Goal: Use online tool/utility: Utilize a website feature to perform a specific function

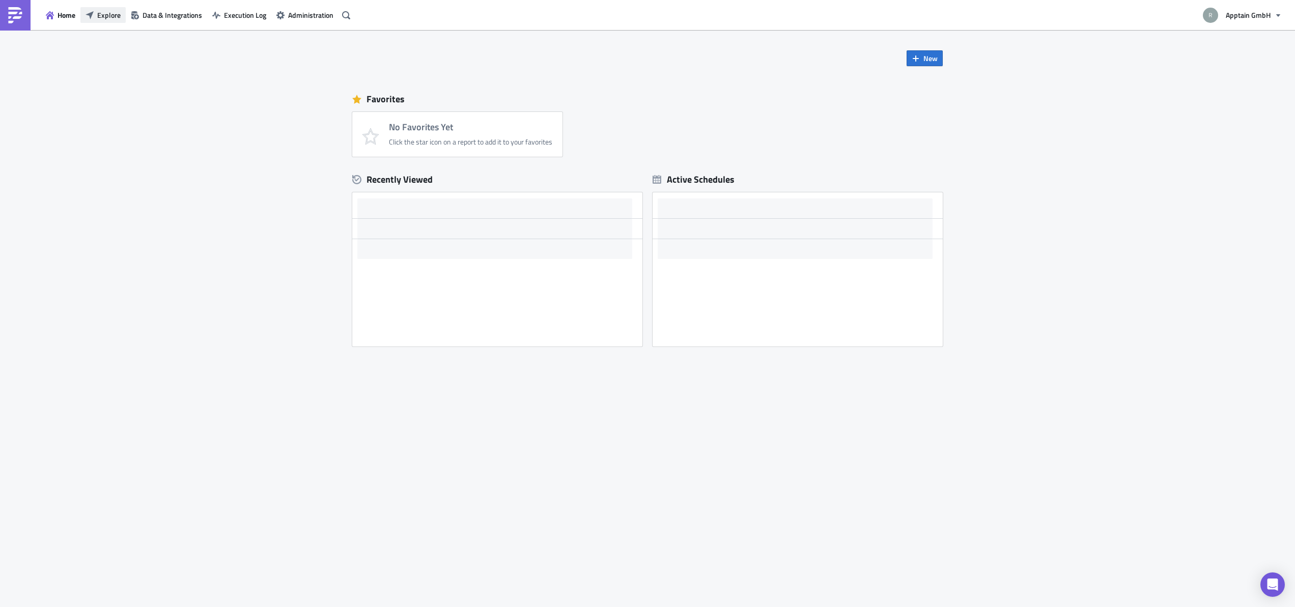
click at [108, 17] on span "Explore" at bounding box center [108, 15] width 23 height 11
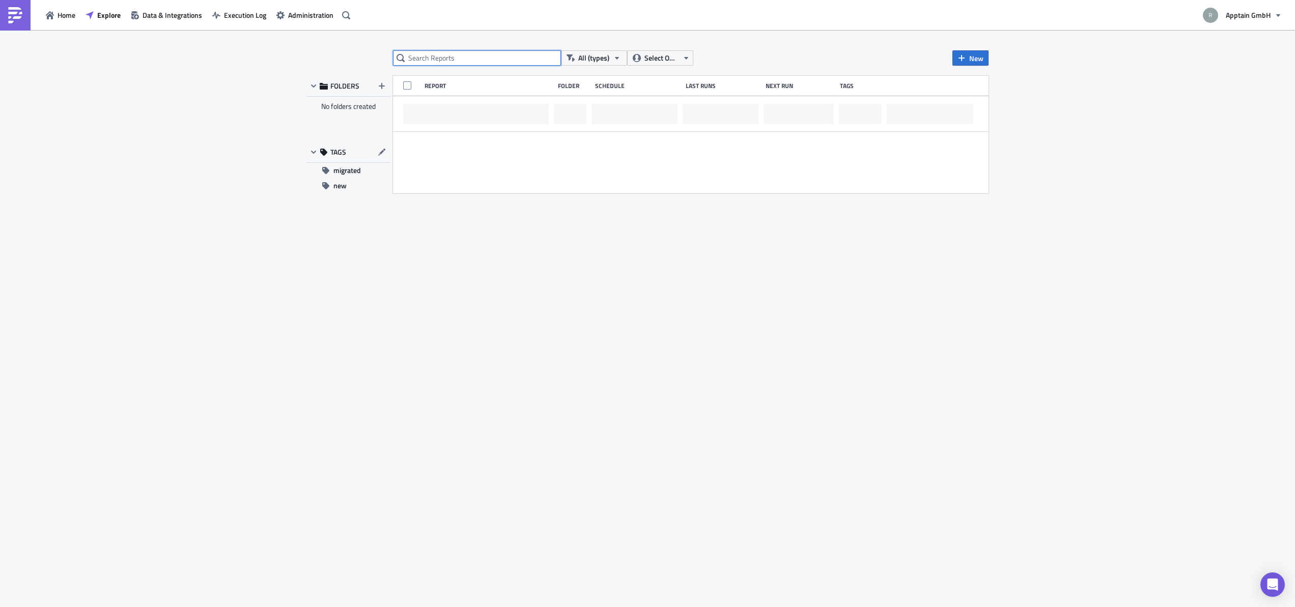
click at [451, 54] on input "text" at bounding box center [477, 57] width 168 height 15
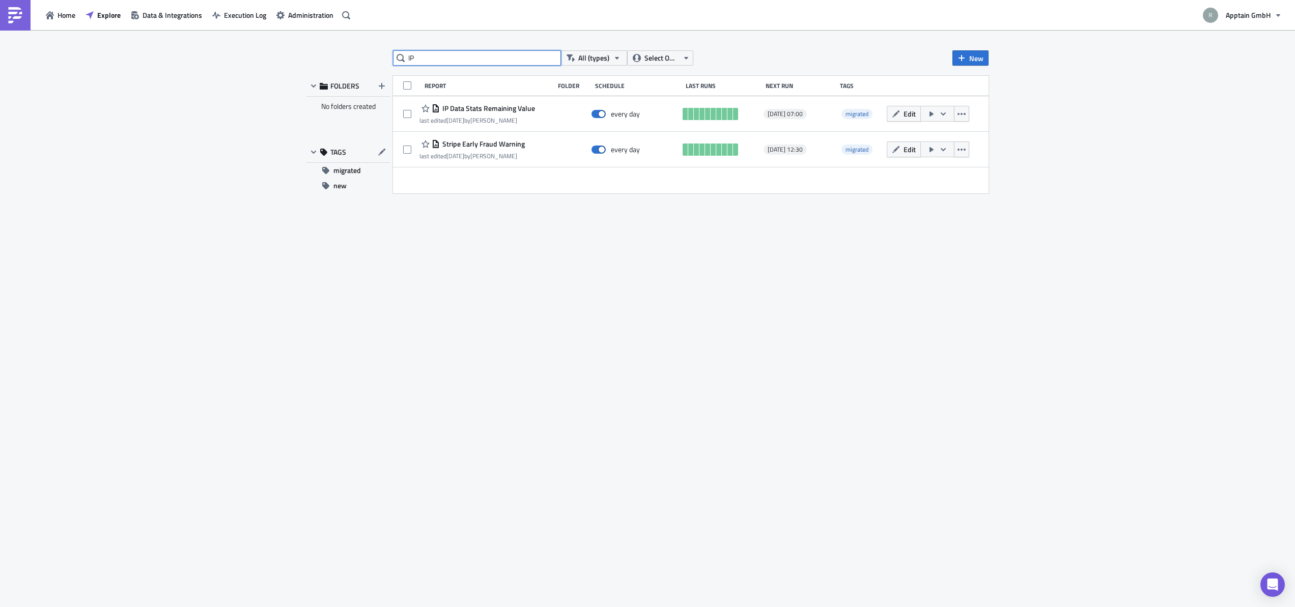
type input "I"
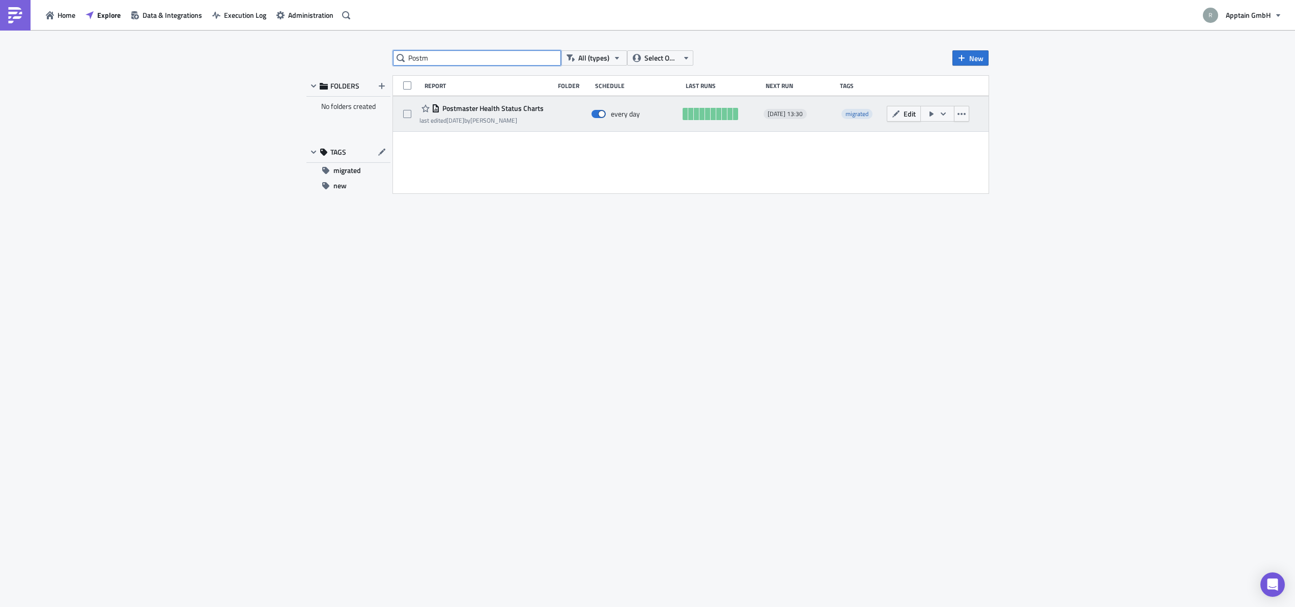
type input "Postm"
click at [503, 113] on div "Postmaster Health Status Charts" at bounding box center [481, 108] width 124 height 12
click at [498, 110] on span "Postmaster Health Status Charts" at bounding box center [492, 108] width 104 height 9
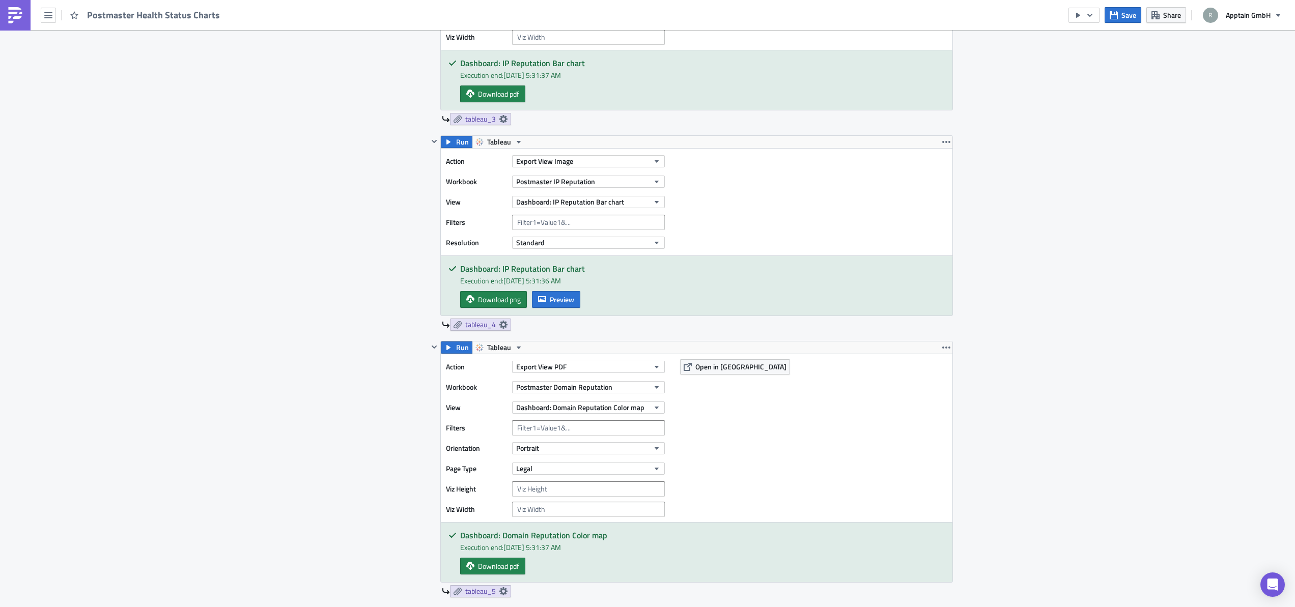
scroll to position [792, 0]
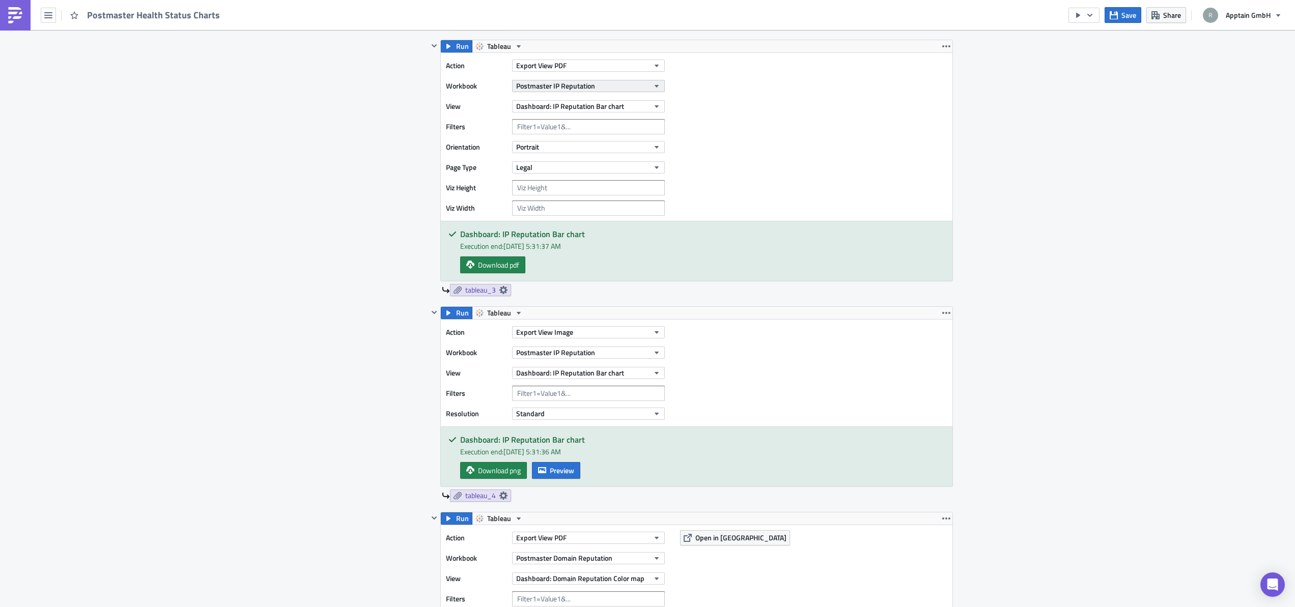
click at [586, 83] on span "Postmaster IP Reputation" at bounding box center [555, 85] width 79 height 11
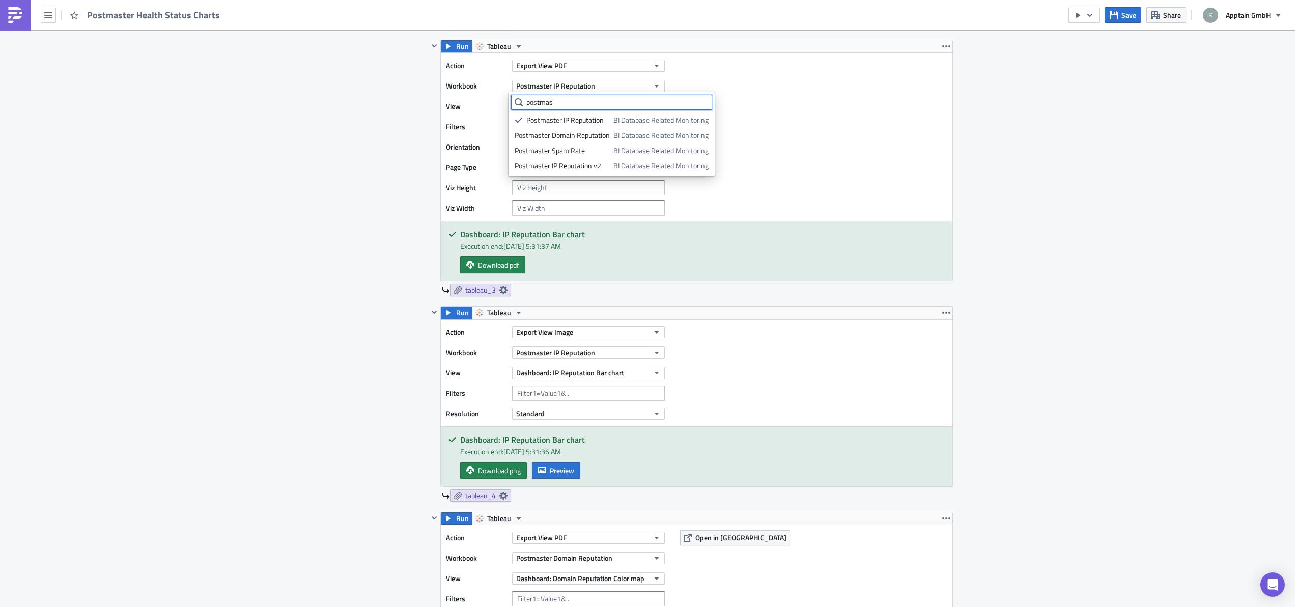
type input "postmas"
click at [581, 168] on div "Postmaster IP Reputation v2" at bounding box center [561, 166] width 95 height 10
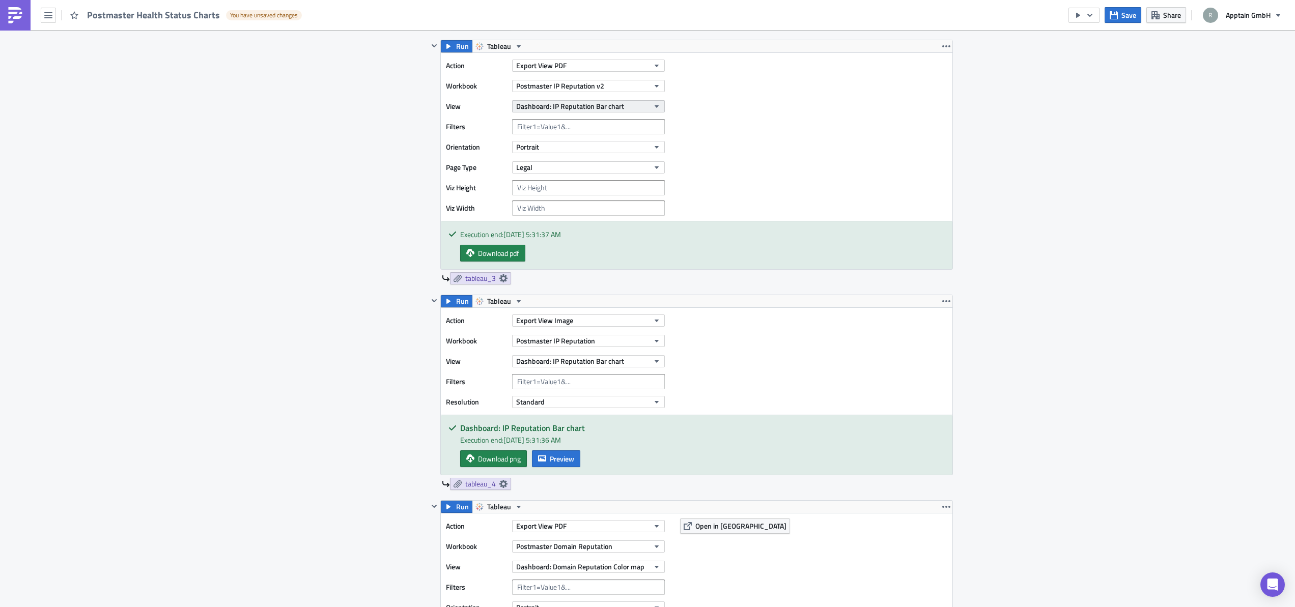
click at [601, 104] on span "Dashboard: IP Reputation Bar chart" at bounding box center [570, 106] width 108 height 11
click at [734, 166] on div "Action Export View PDF Workbook Postmaster IP Reputation v2 View Dashboard: IP …" at bounding box center [696, 137] width 511 height 168
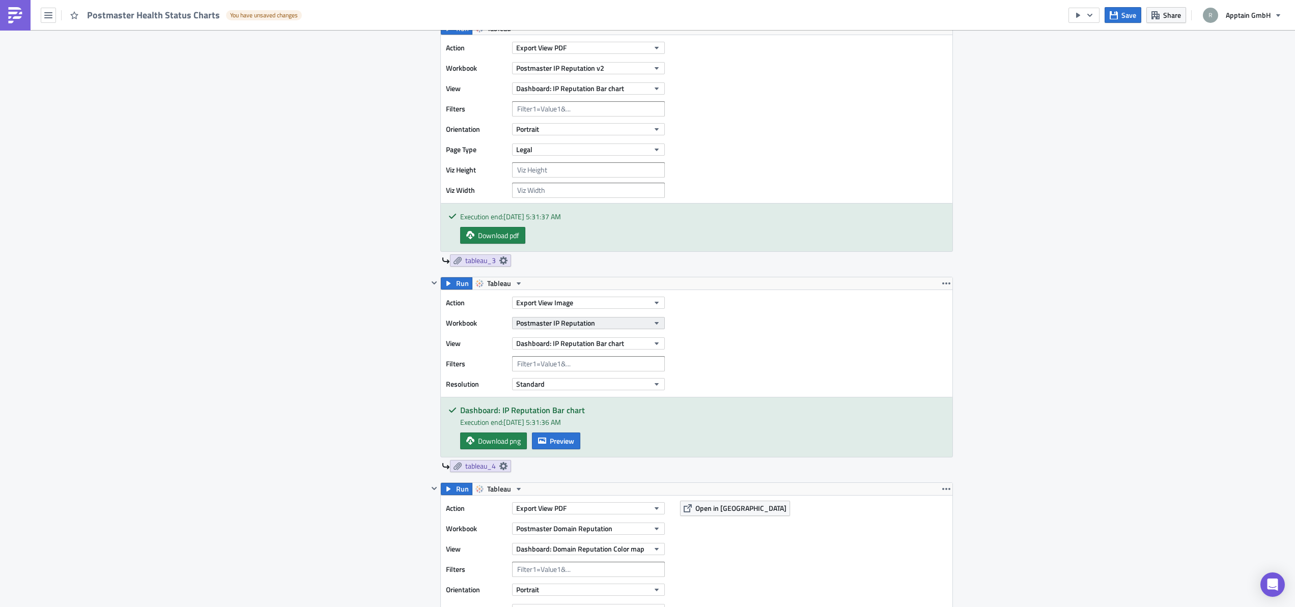
scroll to position [811, 0]
click at [626, 323] on button "Postmaster IP Reputation" at bounding box center [588, 323] width 153 height 12
click at [578, 400] on div "Postmaster IP Reputation v2" at bounding box center [561, 402] width 95 height 10
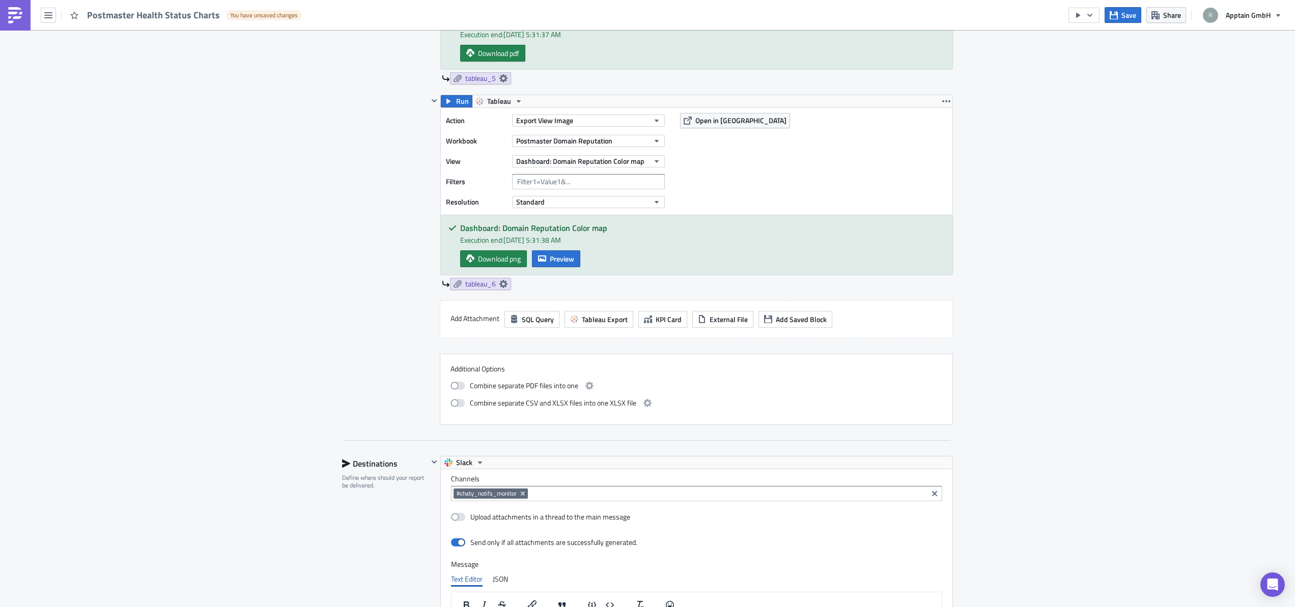
scroll to position [1454, 0]
click at [459, 385] on span at bounding box center [457, 385] width 14 height 8
click at [459, 385] on input "checkbox" at bounding box center [455, 383] width 7 height 7
checkbox input "true"
click at [585, 388] on icon "button" at bounding box center [589, 385] width 8 height 8
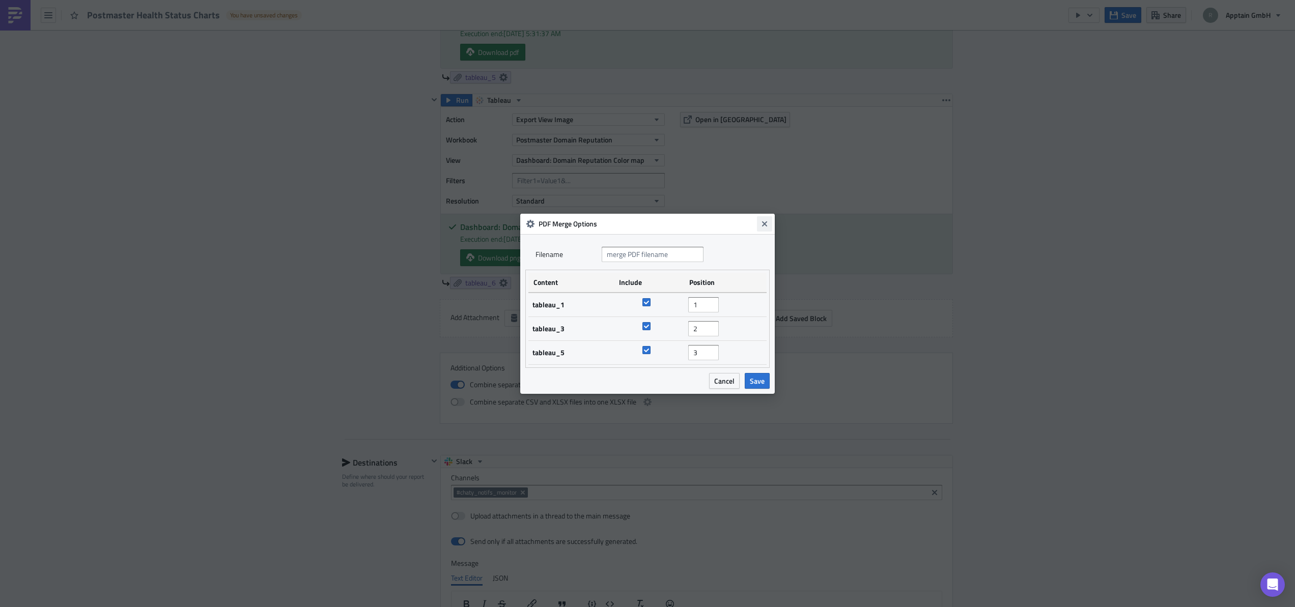
click at [764, 223] on icon "Close" at bounding box center [764, 223] width 5 height 5
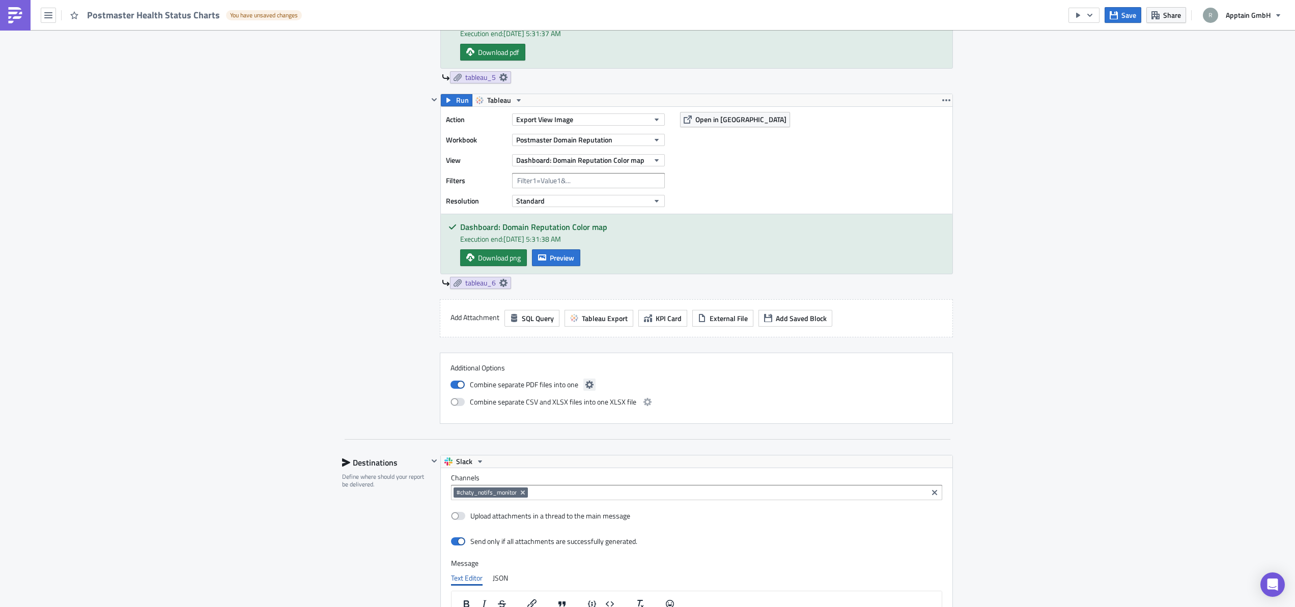
click at [585, 383] on icon "button" at bounding box center [589, 385] width 8 height 8
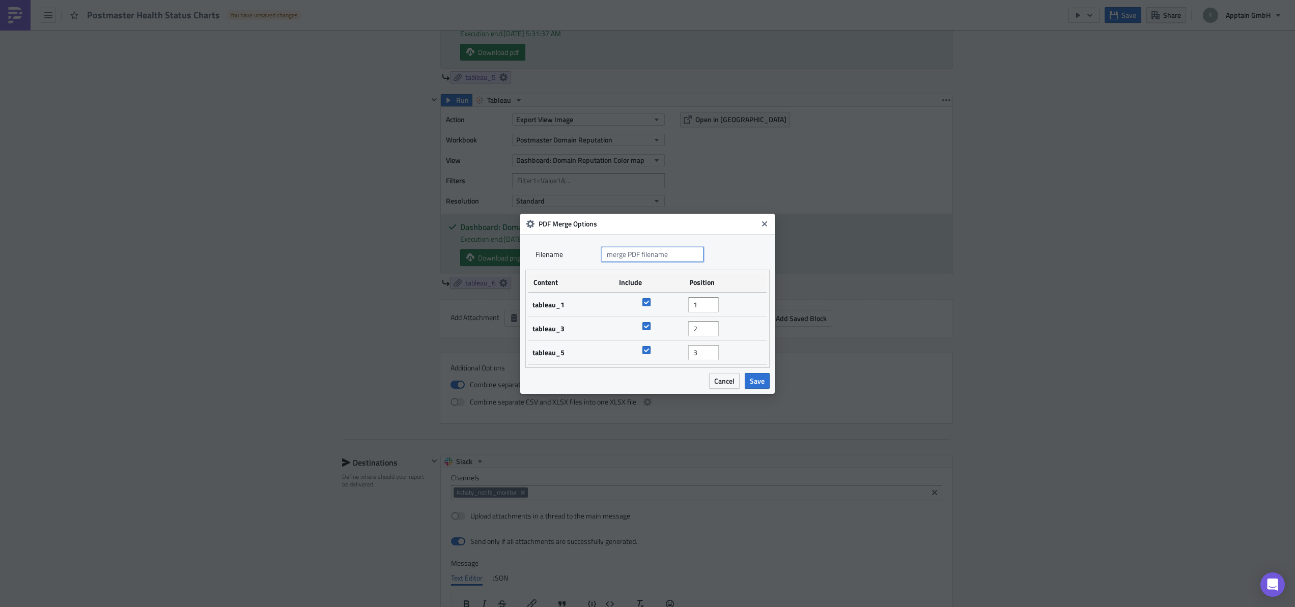
drag, startPoint x: 649, startPoint y: 257, endPoint x: 625, endPoint y: 264, distance: 25.0
click at [647, 259] on input "text" at bounding box center [652, 254] width 102 height 15
type input "p"
type input "P"
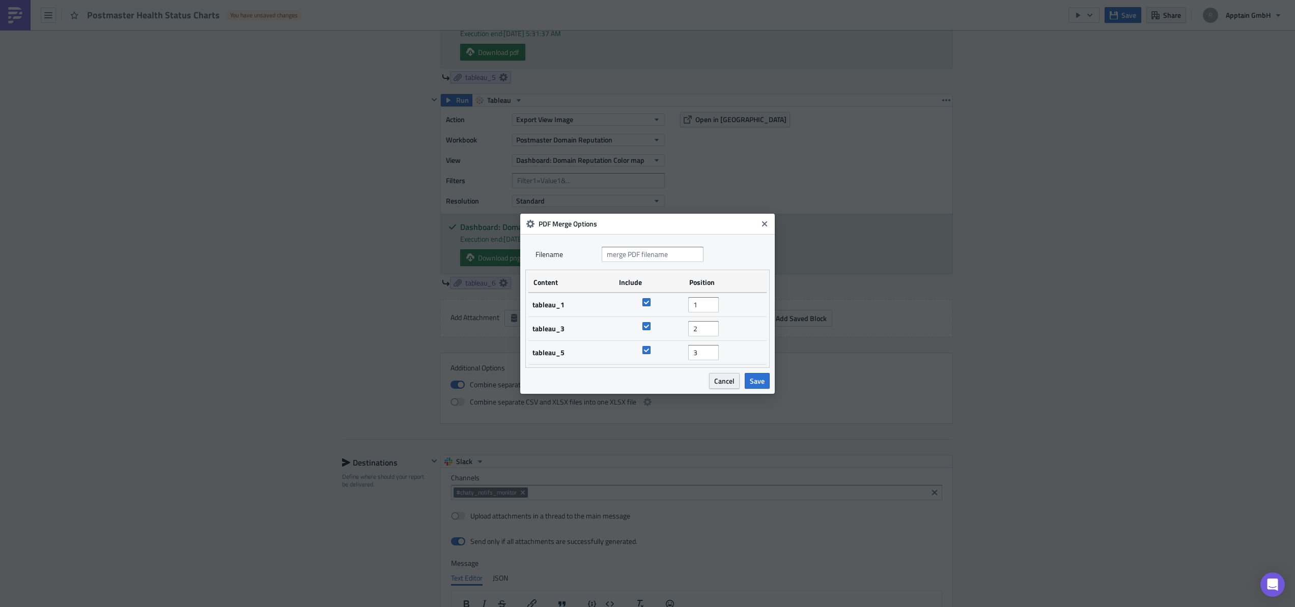
click at [722, 382] on span "Cancel" at bounding box center [724, 381] width 20 height 11
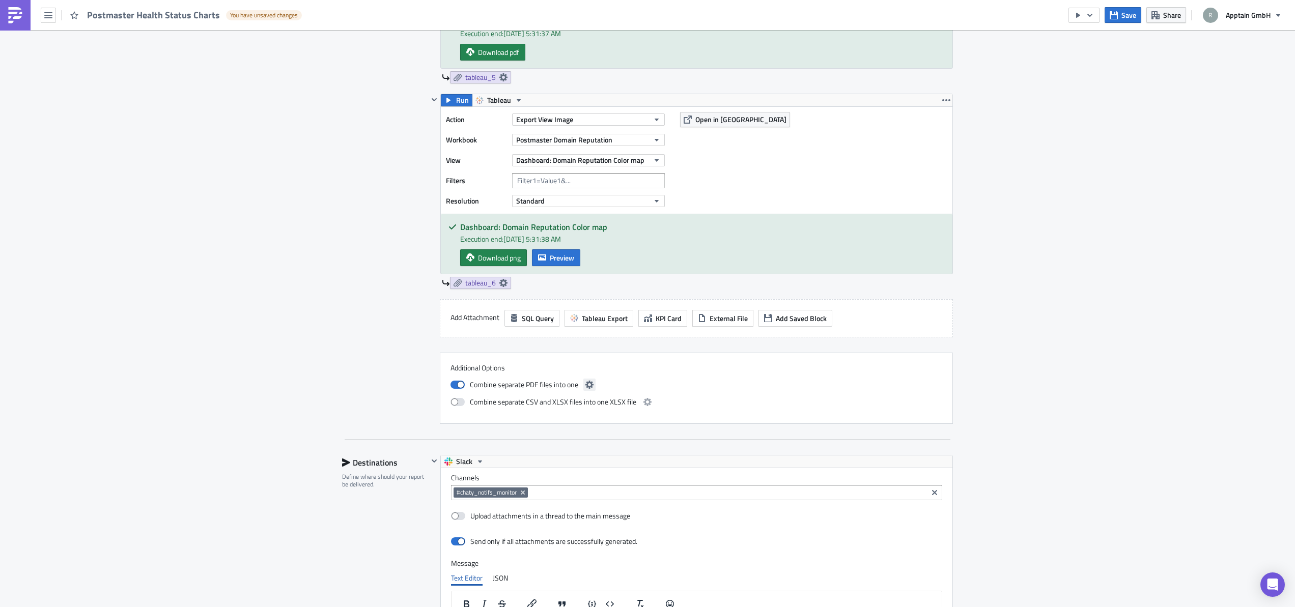
click at [590, 382] on button "button" at bounding box center [589, 385] width 12 height 12
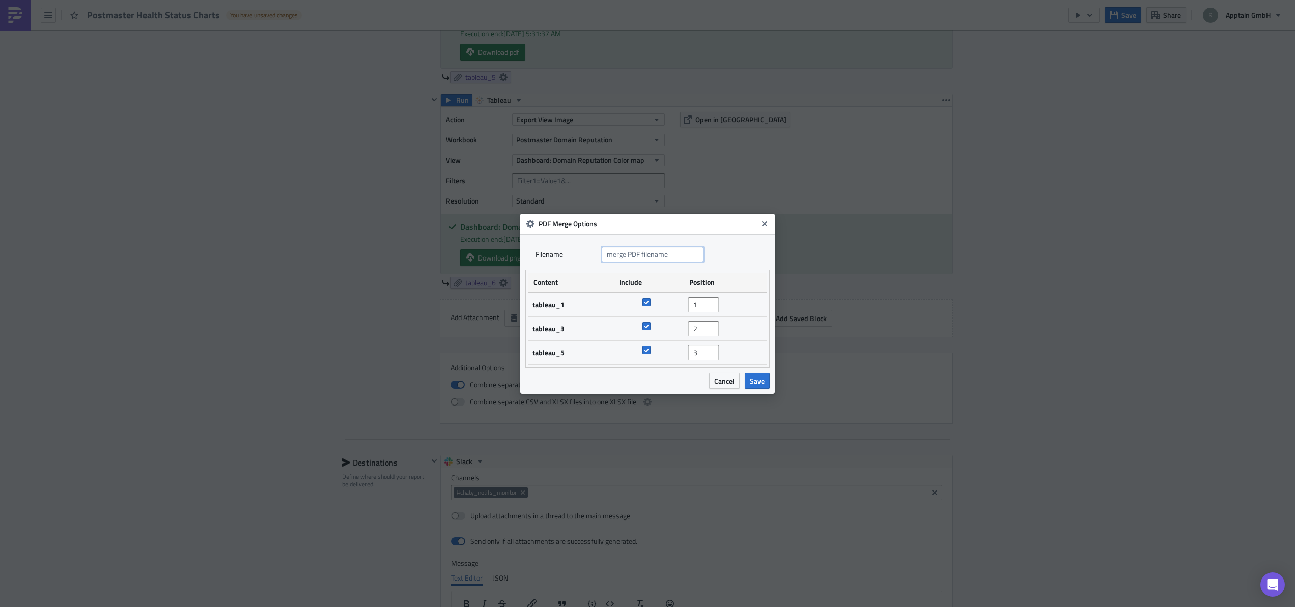
click at [654, 257] on input "text" at bounding box center [652, 254] width 102 height 15
type input "Postmaster Health Status Charts"
click at [760, 381] on span "Save" at bounding box center [757, 381] width 15 height 11
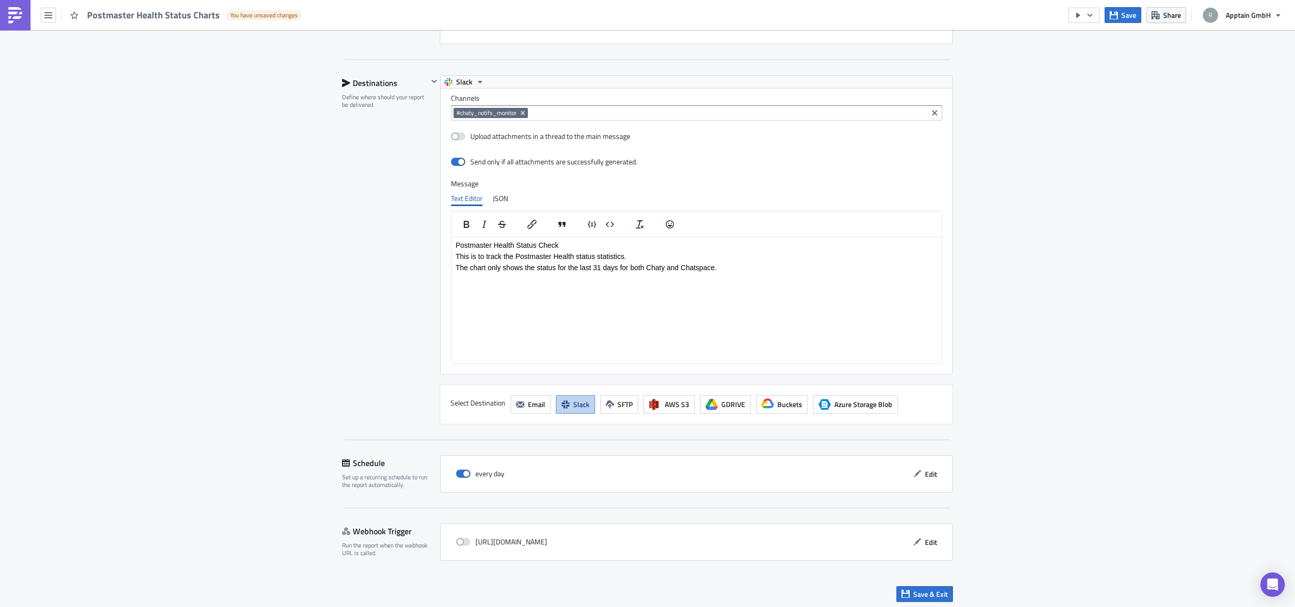
scroll to position [1837, 0]
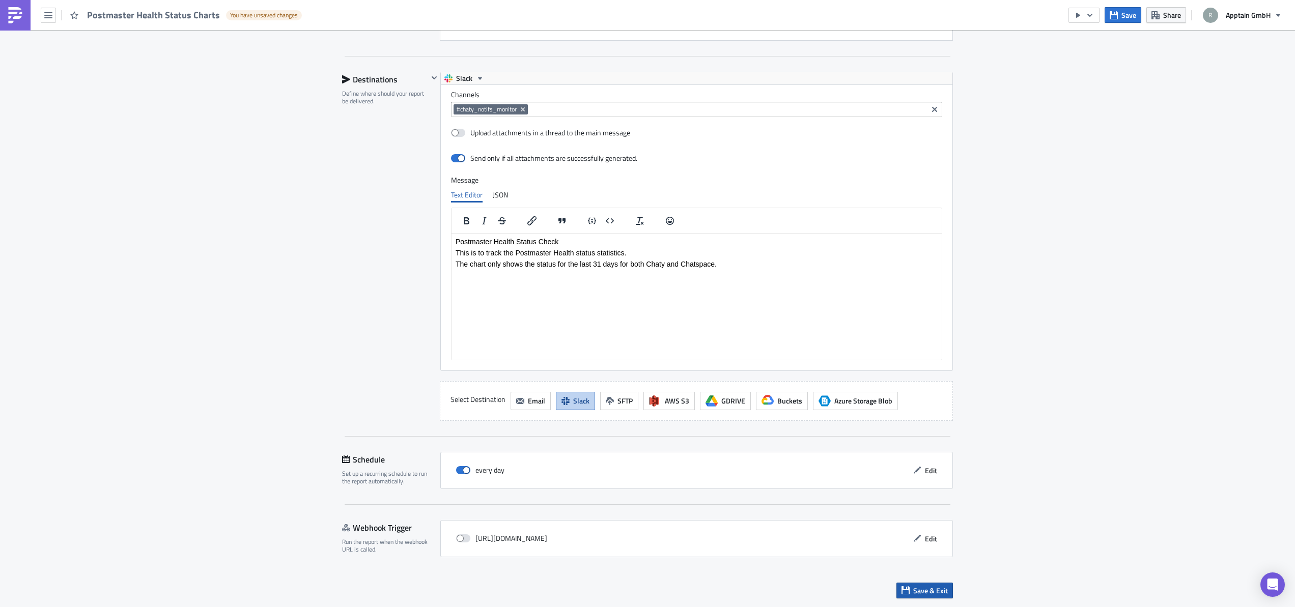
click at [914, 591] on span "Save & Exit" at bounding box center [930, 590] width 35 height 11
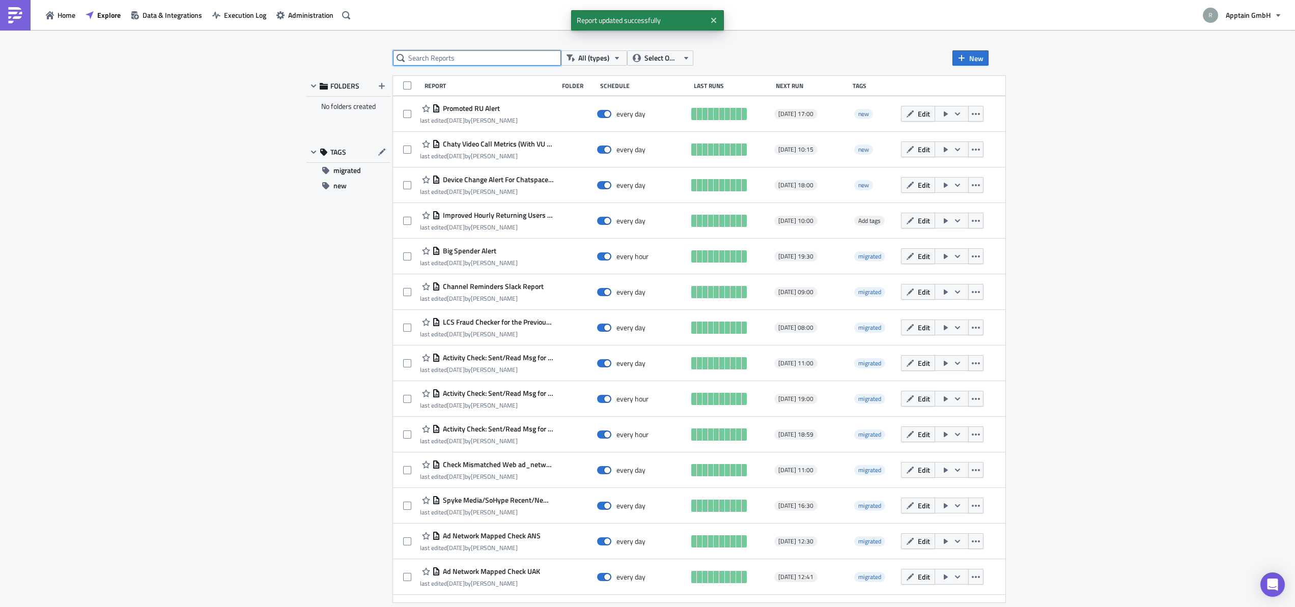
click at [476, 55] on input "text" at bounding box center [477, 57] width 168 height 15
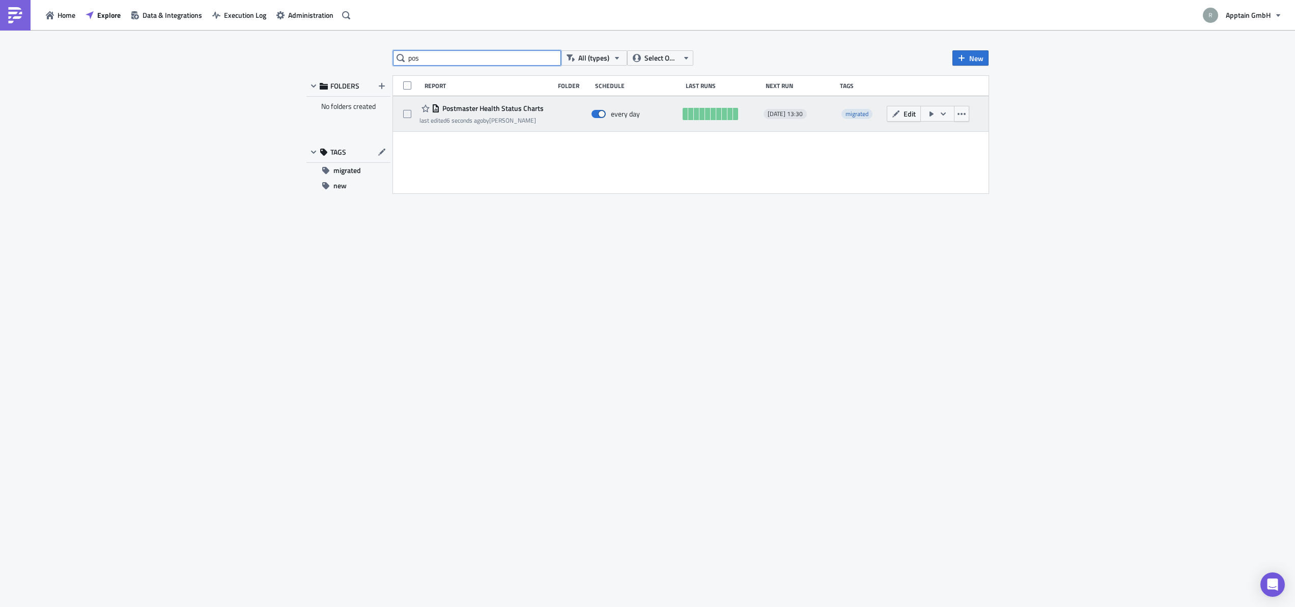
type input "pos"
click at [937, 117] on button "button" at bounding box center [937, 114] width 34 height 16
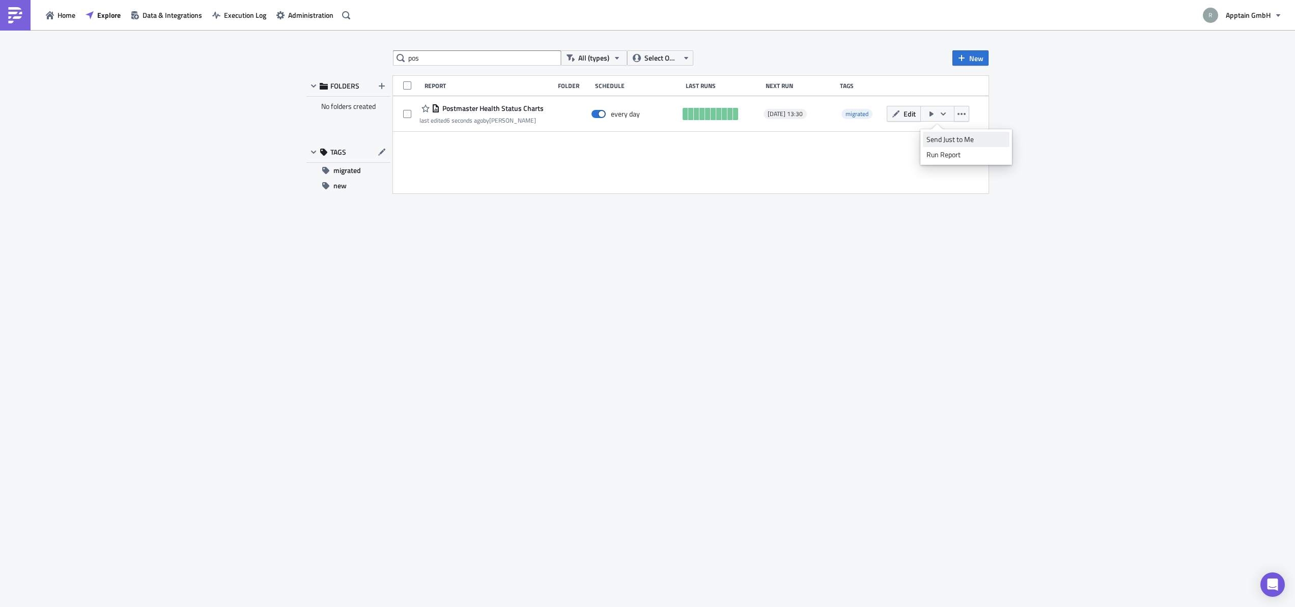
click at [941, 140] on div "Send Just to Me" at bounding box center [965, 139] width 79 height 10
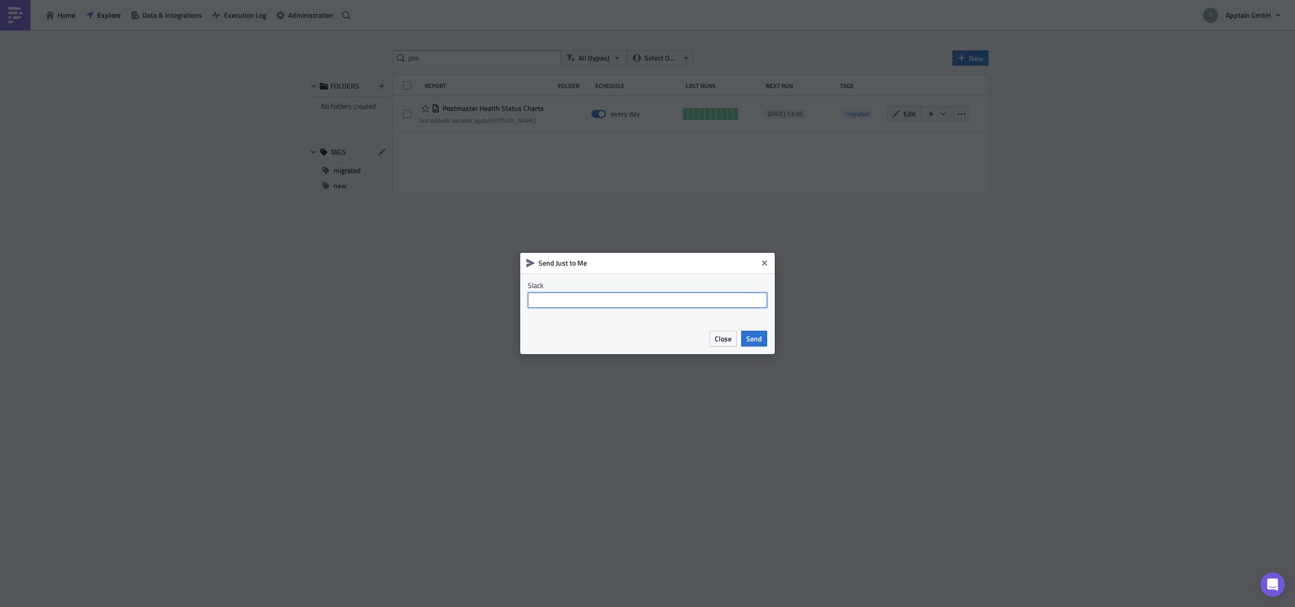
click at [664, 300] on input "text" at bounding box center [647, 300] width 239 height 15
type input "b"
type input "#bi-test"
drag, startPoint x: 647, startPoint y: 337, endPoint x: 728, endPoint y: 344, distance: 81.2
click at [648, 337] on div "Close Send" at bounding box center [647, 339] width 239 height 16
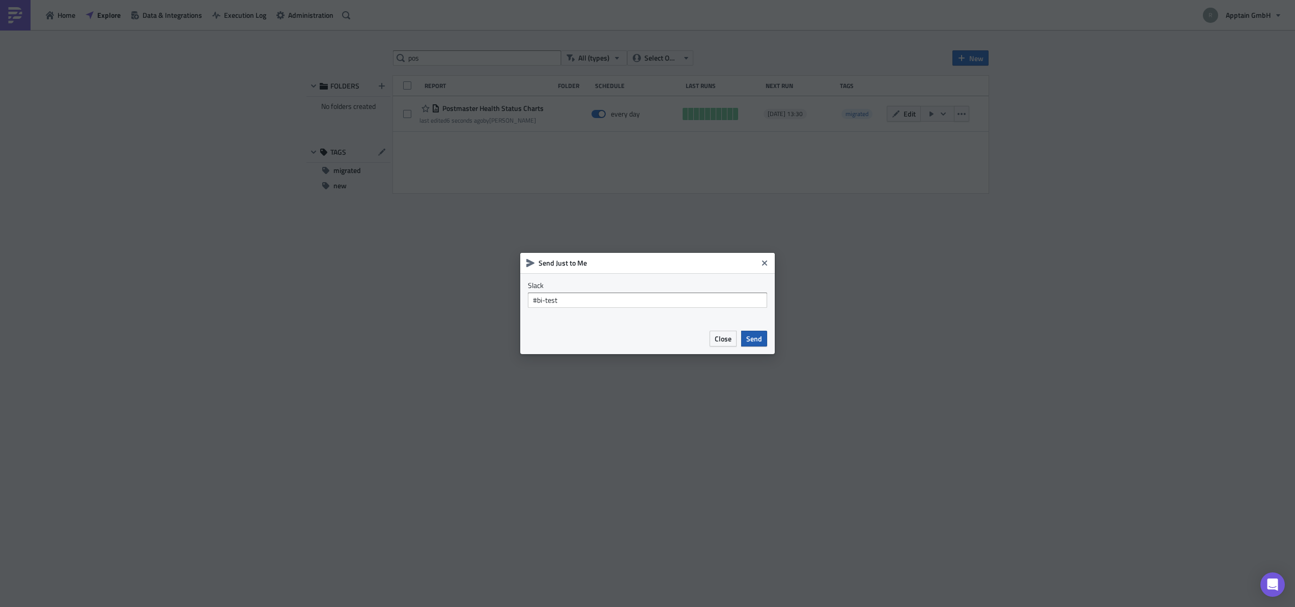
click at [748, 346] on button "Send" at bounding box center [754, 339] width 26 height 16
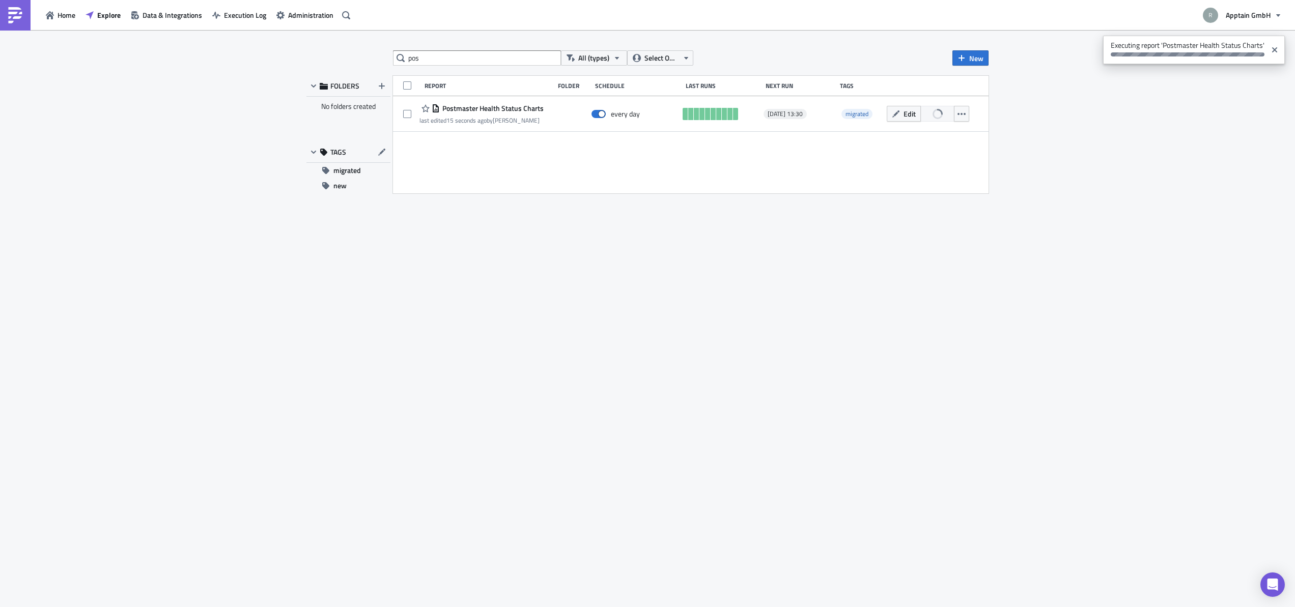
click at [626, 253] on div "pos All (types) Select Owner New FOLDERS No folders created TAGS migrated new R…" at bounding box center [647, 319] width 692 height 538
click at [1117, 147] on div "pos All (types) Select Owner New FOLDERS No folders created TAGS migrated new R…" at bounding box center [647, 319] width 1295 height 579
click at [208, 87] on div "pos All (types) Select Owner New FOLDERS No folders created TAGS migrated new R…" at bounding box center [647, 319] width 1295 height 579
click at [741, 162] on div "Report Folder Schedule Last Runs Next Run Tags Postmaster Health Status Charts …" at bounding box center [690, 135] width 595 height 118
click at [248, 16] on span "Execution Log" at bounding box center [245, 15] width 42 height 11
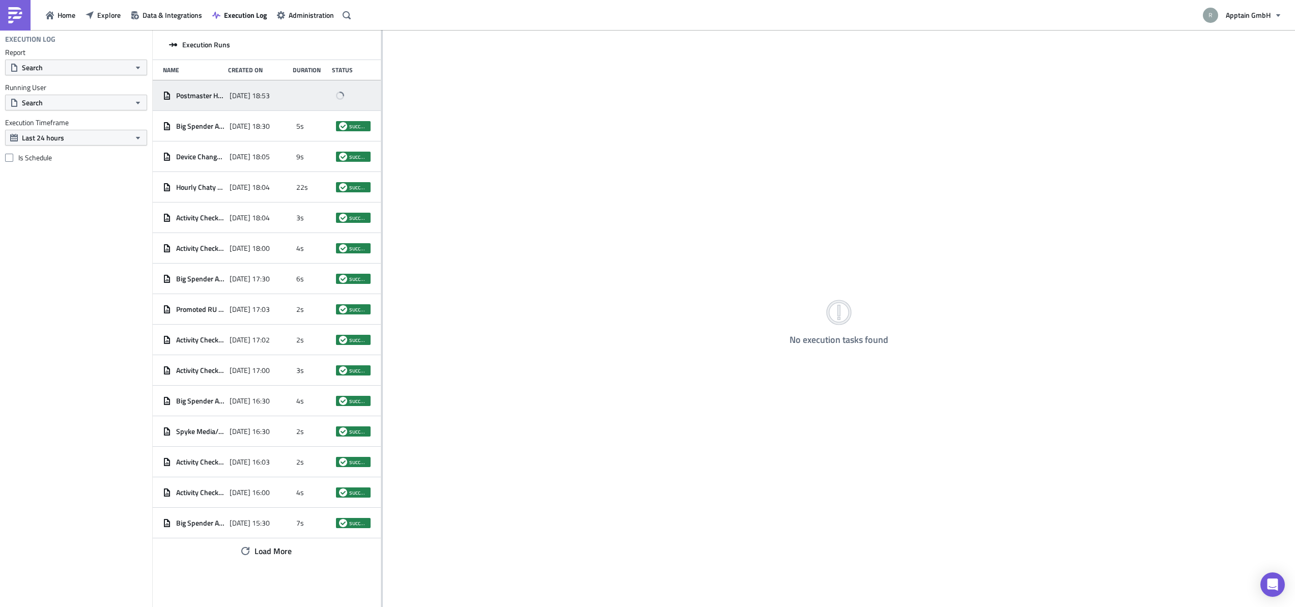
click at [259, 93] on span "[DATE] 18:53" at bounding box center [249, 95] width 40 height 9
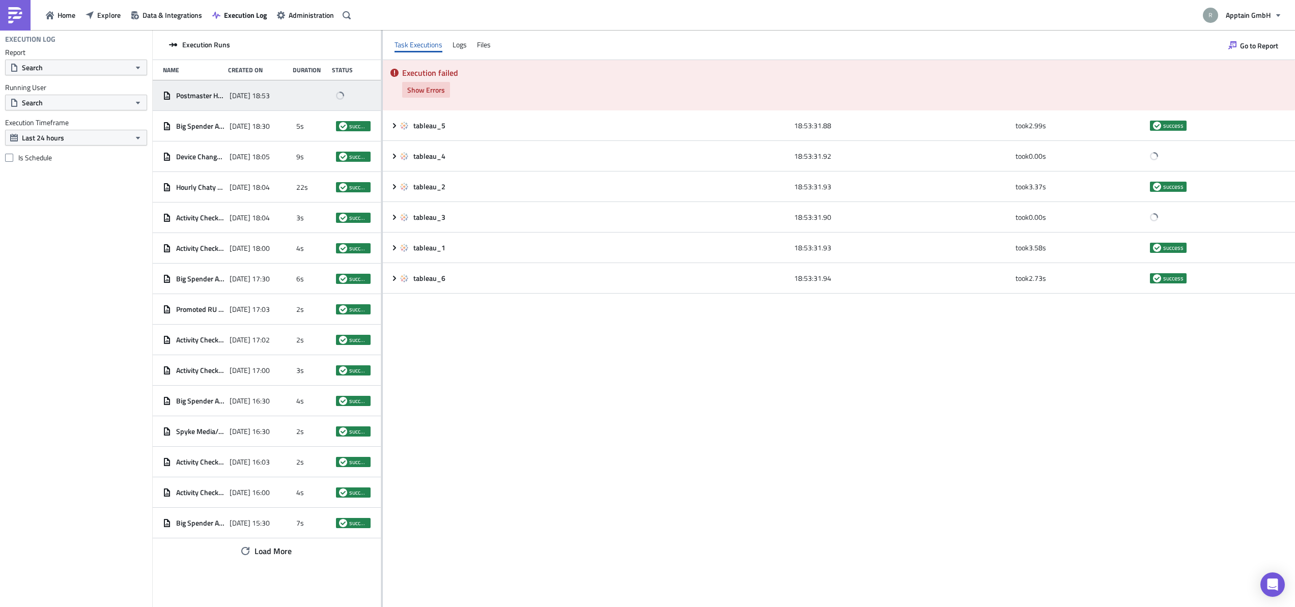
click at [432, 93] on span "Show Errors" at bounding box center [426, 89] width 38 height 11
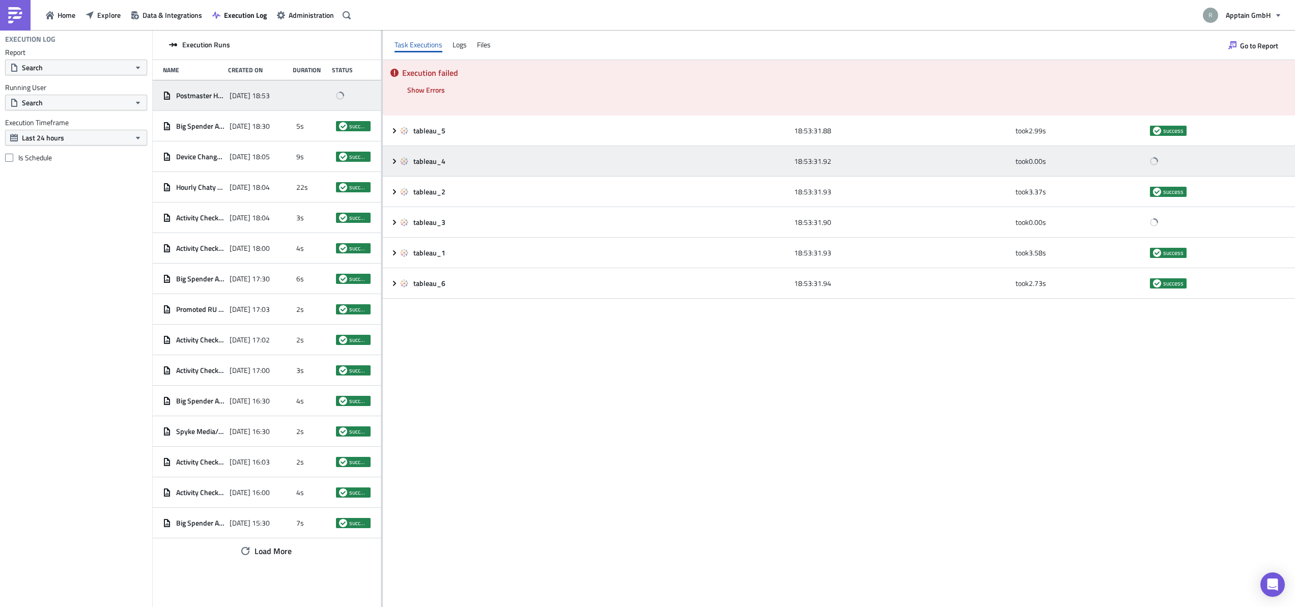
click at [395, 160] on icon at bounding box center [394, 160] width 3 height 5
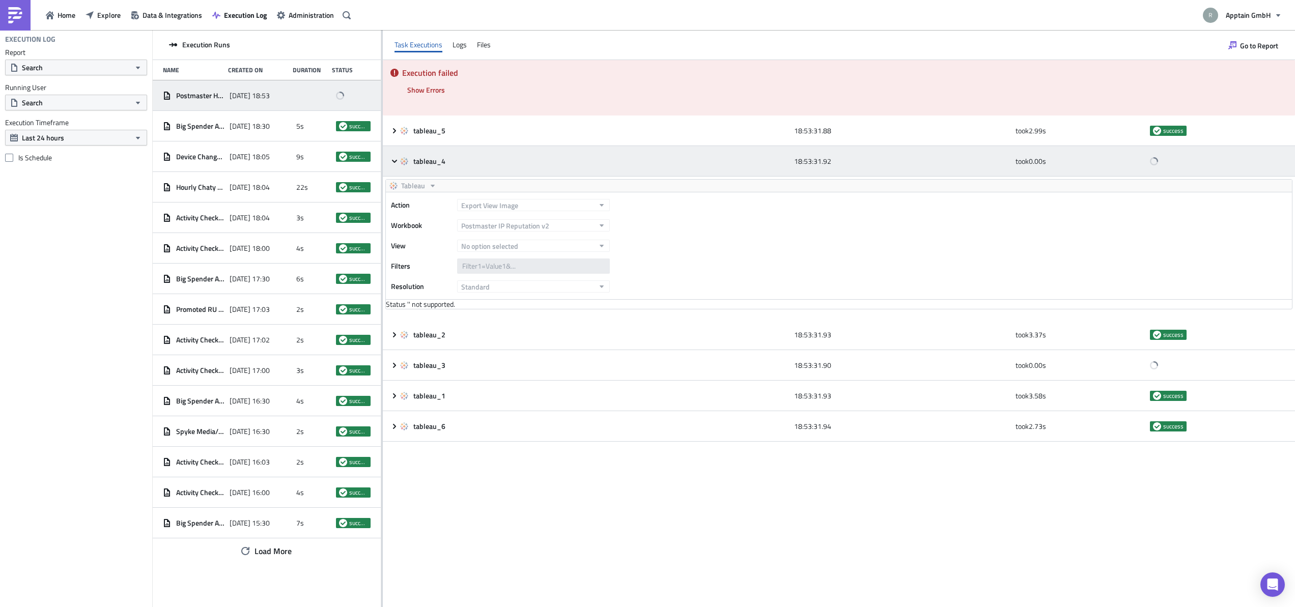
click at [397, 163] on icon at bounding box center [394, 161] width 8 height 8
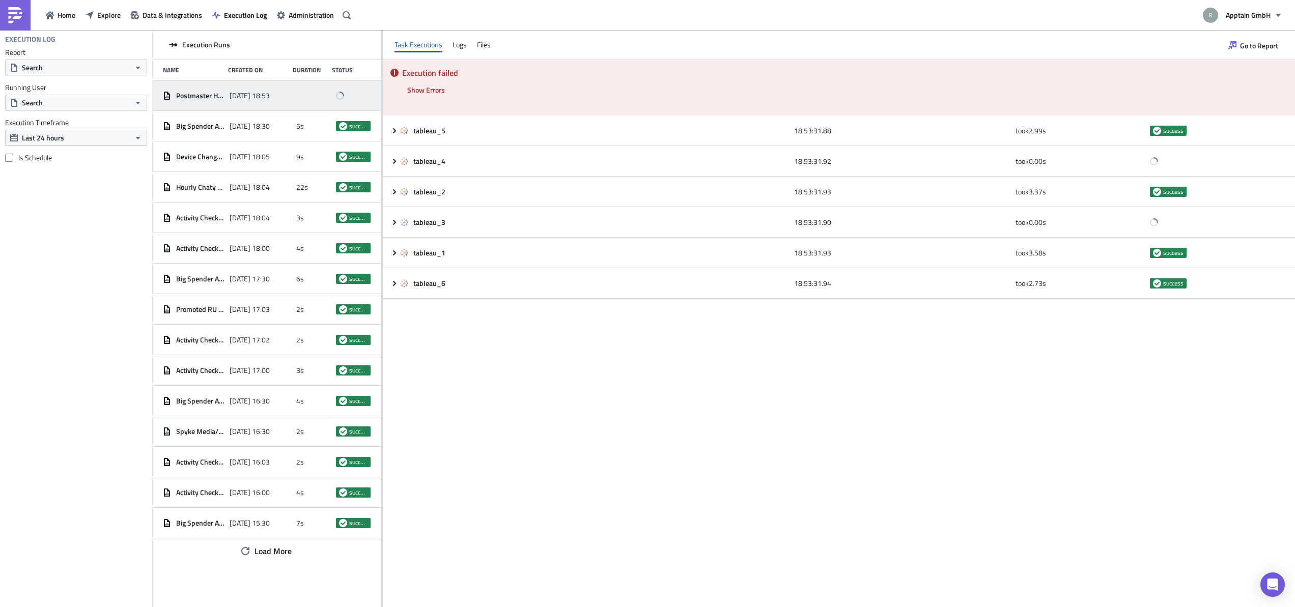
click at [496, 313] on div "Execution failed Show Errors tableau_5 18:53:31.88 took 2.99 s success tableau_…" at bounding box center [839, 333] width 912 height 547
click at [290, 90] on div "[DATE] 18:53" at bounding box center [260, 96] width 62 height 18
click at [486, 45] on div "Files" at bounding box center [484, 44] width 14 height 15
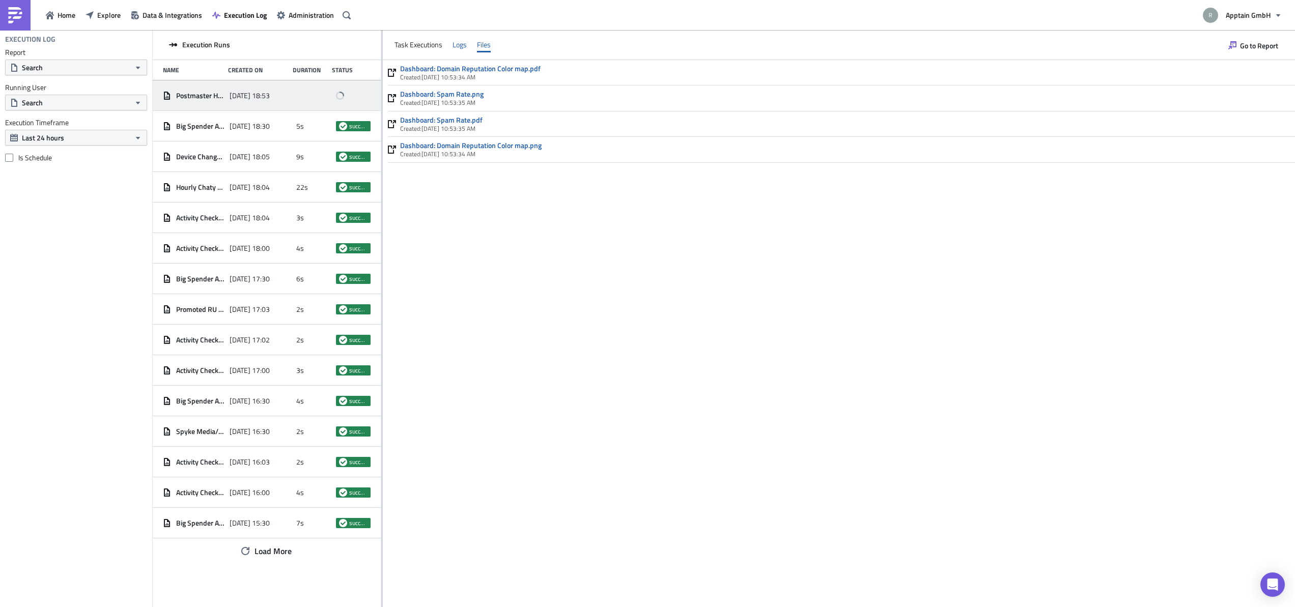
click at [457, 42] on div "Logs" at bounding box center [459, 44] width 14 height 15
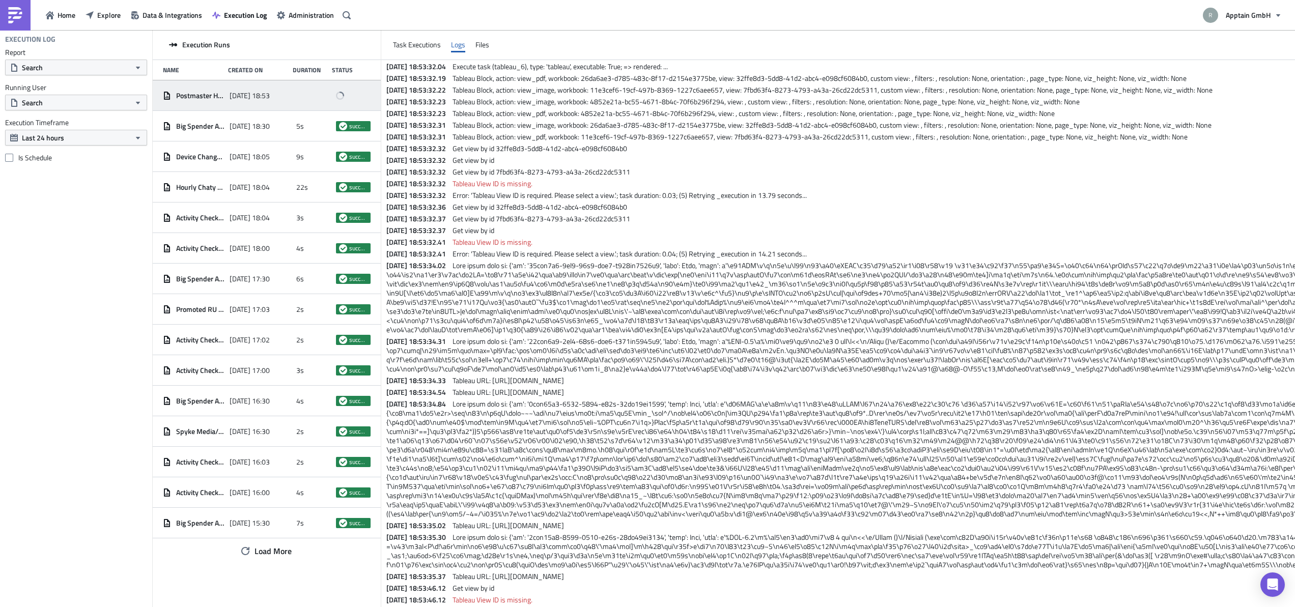
scroll to position [163, 0]
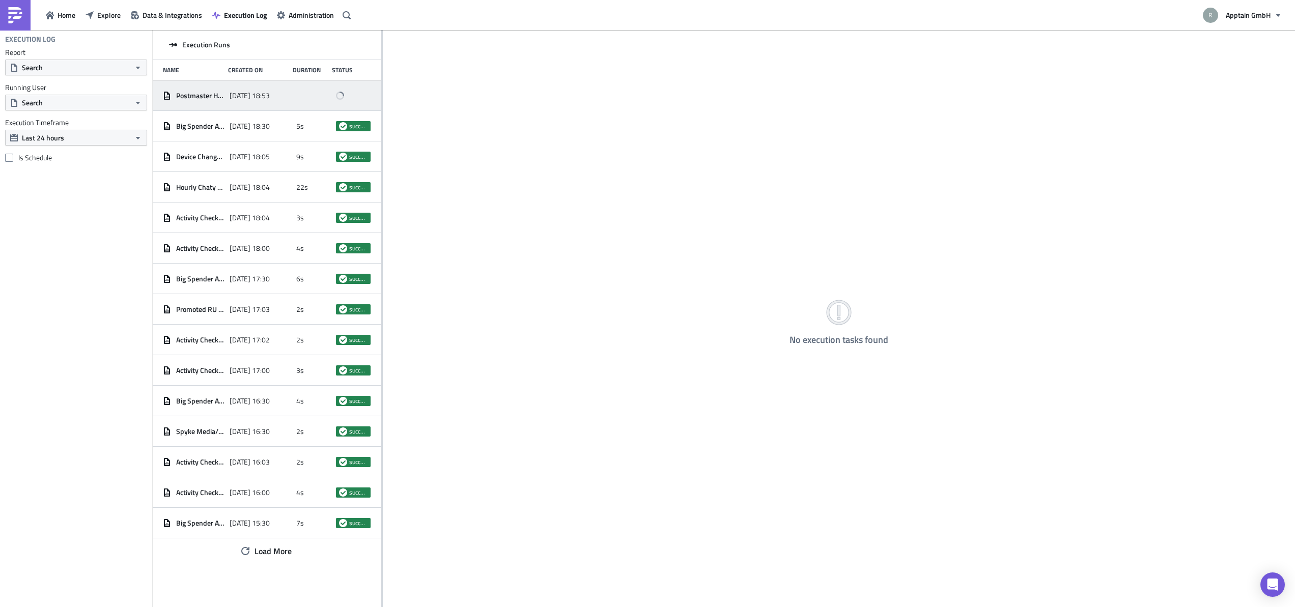
click at [292, 99] on div "Postmaster Health Status Charts [DATE] 18:53" at bounding box center [267, 95] width 228 height 31
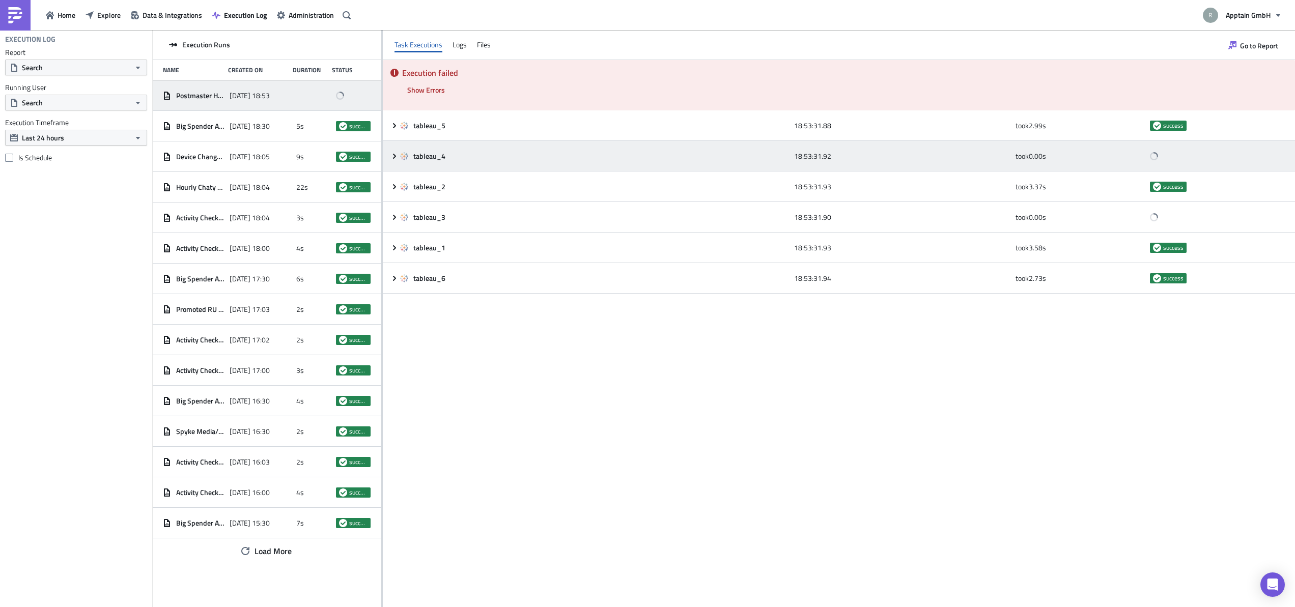
click at [395, 155] on icon at bounding box center [394, 155] width 3 height 5
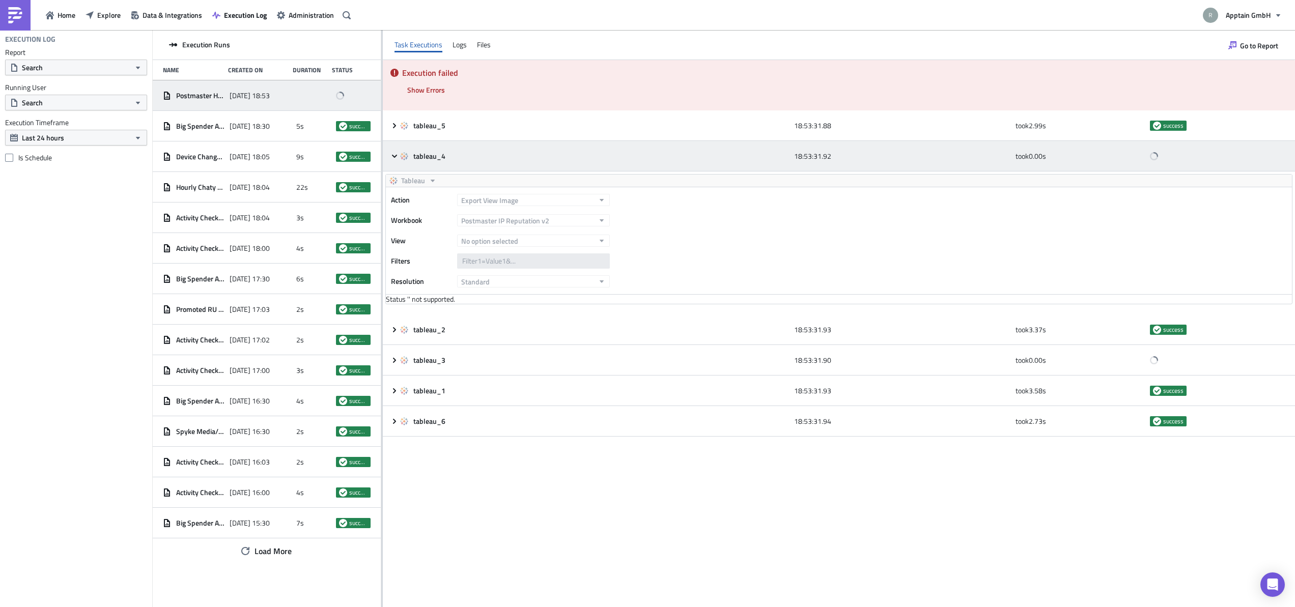
click at [394, 155] on icon at bounding box center [394, 156] width 8 height 8
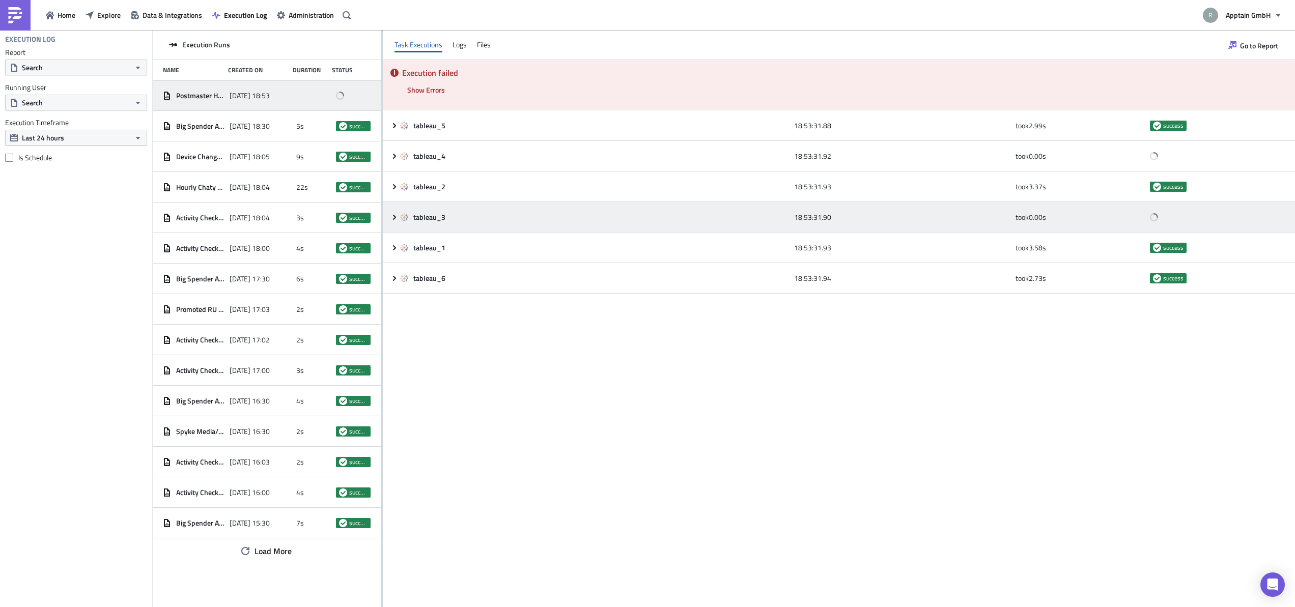
click at [394, 215] on icon at bounding box center [394, 216] width 3 height 5
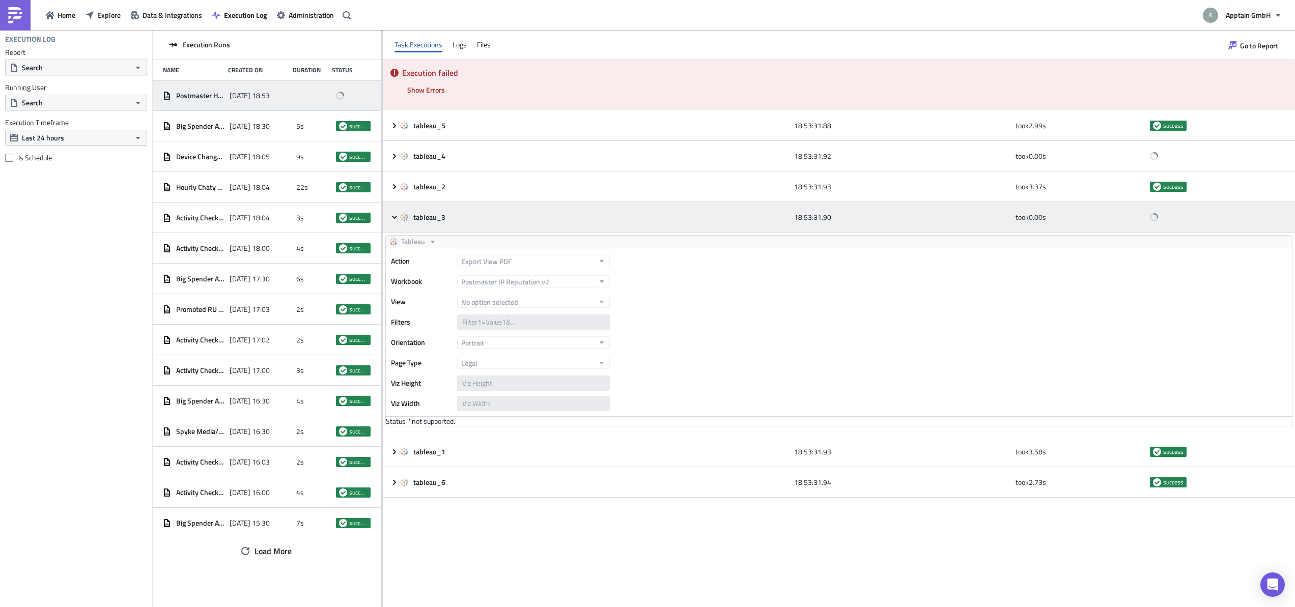
click at [394, 215] on icon at bounding box center [394, 217] width 8 height 8
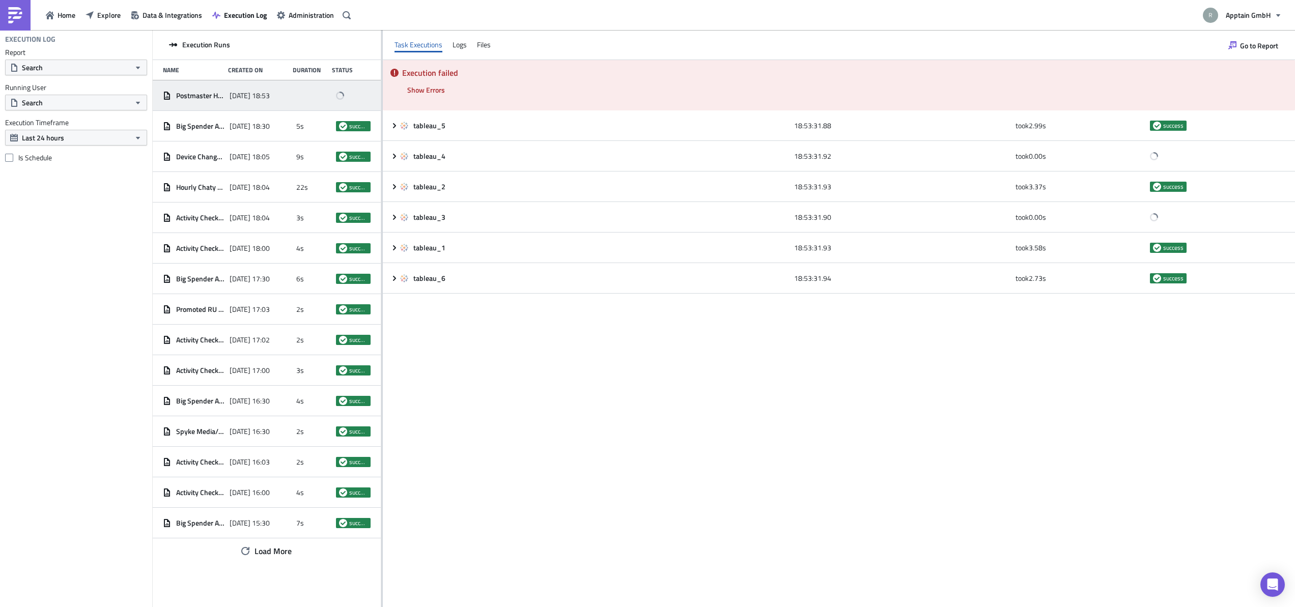
drag, startPoint x: 356, startPoint y: 97, endPoint x: 350, endPoint y: 98, distance: 6.2
click at [355, 98] on div at bounding box center [353, 96] width 35 height 18
click at [350, 98] on div at bounding box center [353, 96] width 35 height 18
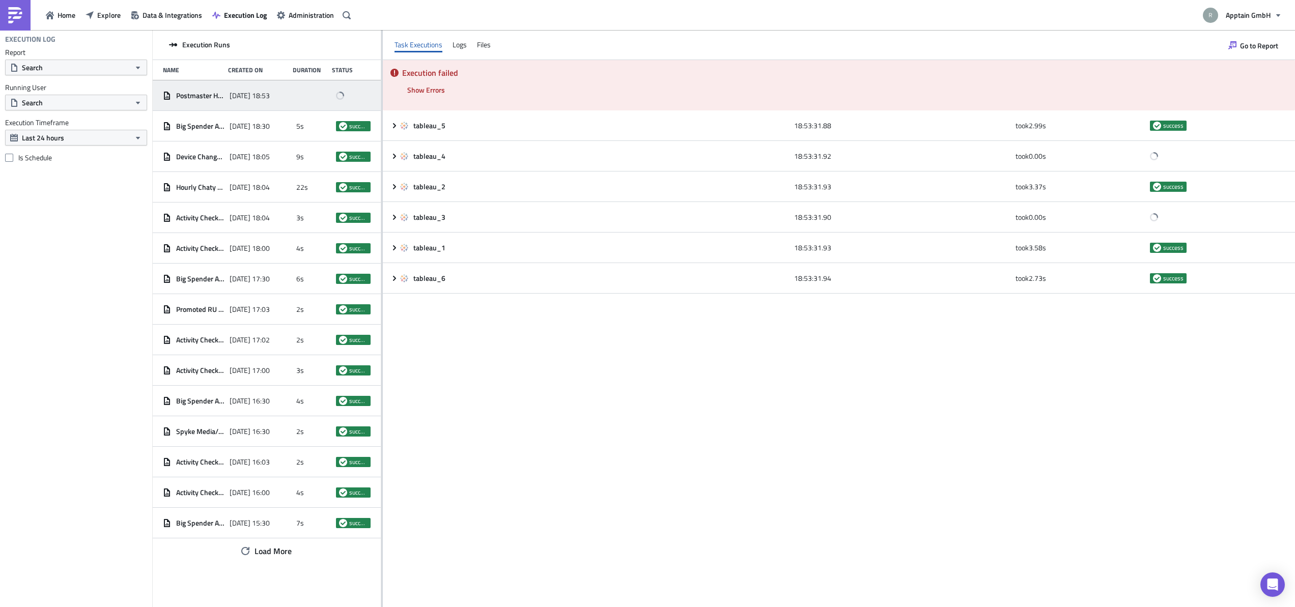
click at [327, 92] on div at bounding box center [313, 96] width 35 height 18
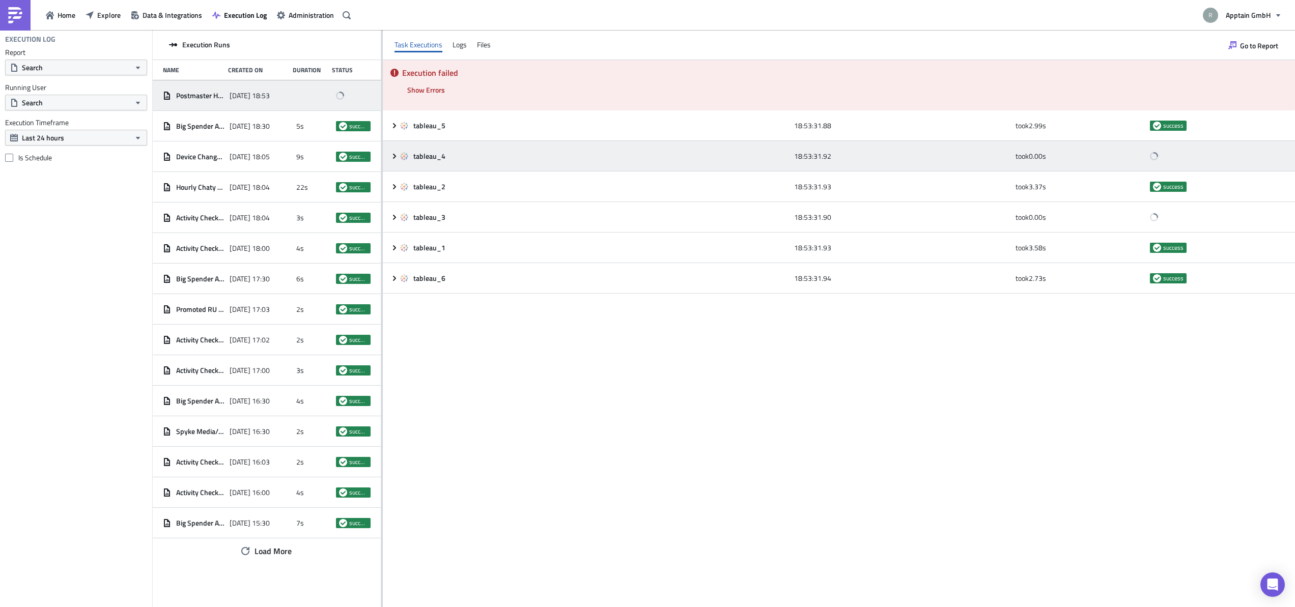
click at [397, 157] on icon at bounding box center [394, 156] width 8 height 8
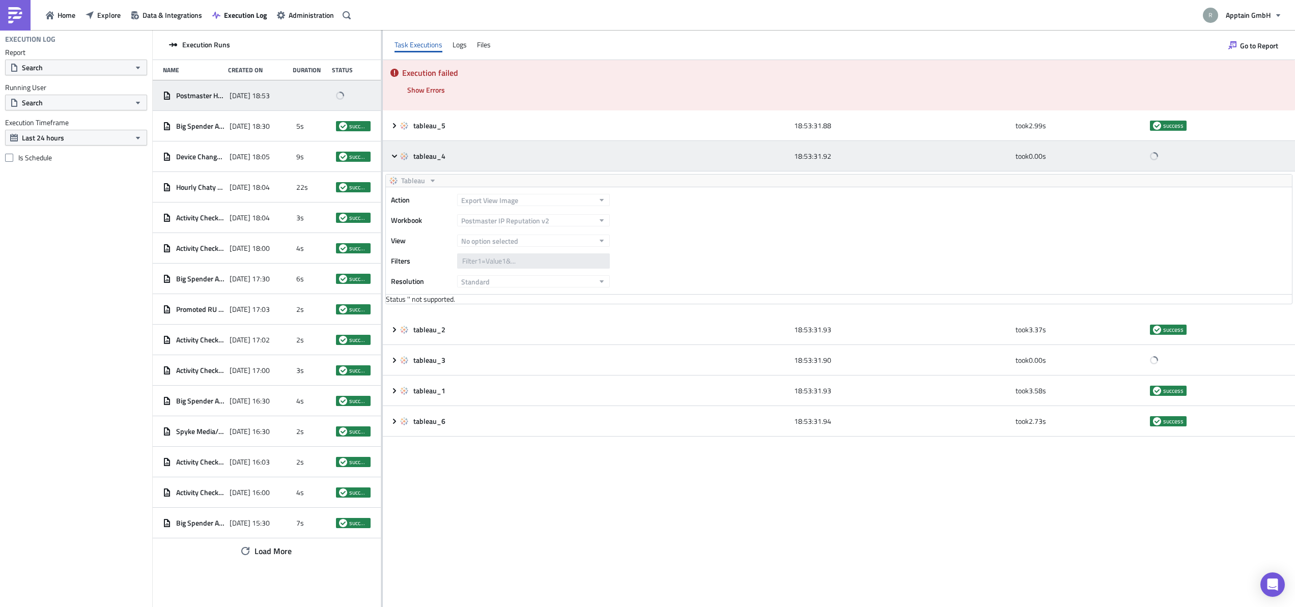
click at [397, 157] on icon at bounding box center [394, 156] width 8 height 8
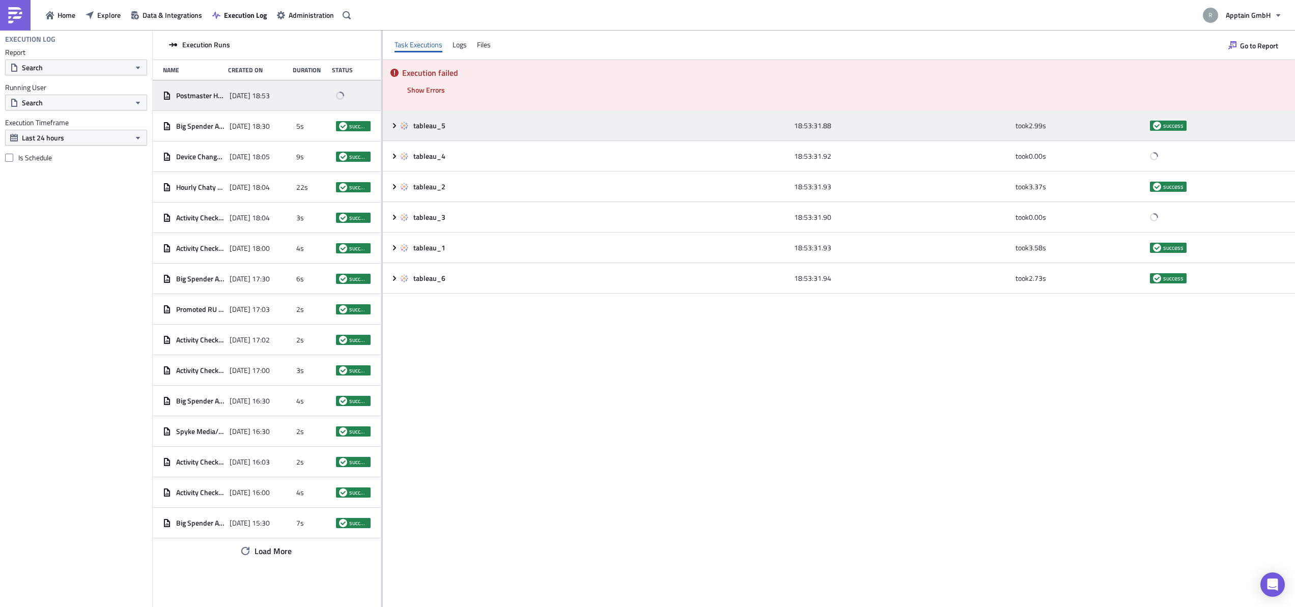
click at [393, 130] on div "tableau_5 18:53:31.88 took 2.99 s success" at bounding box center [839, 125] width 912 height 31
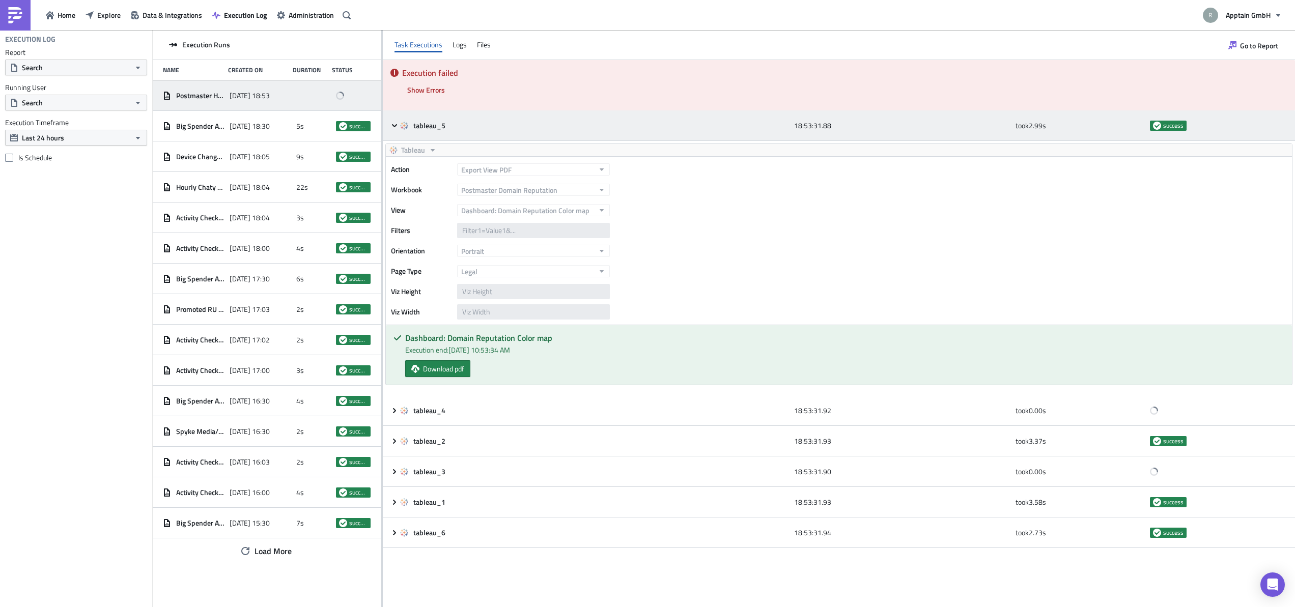
click at [393, 130] on div "tableau_5 18:53:31.88 took 2.99 s success" at bounding box center [839, 125] width 912 height 31
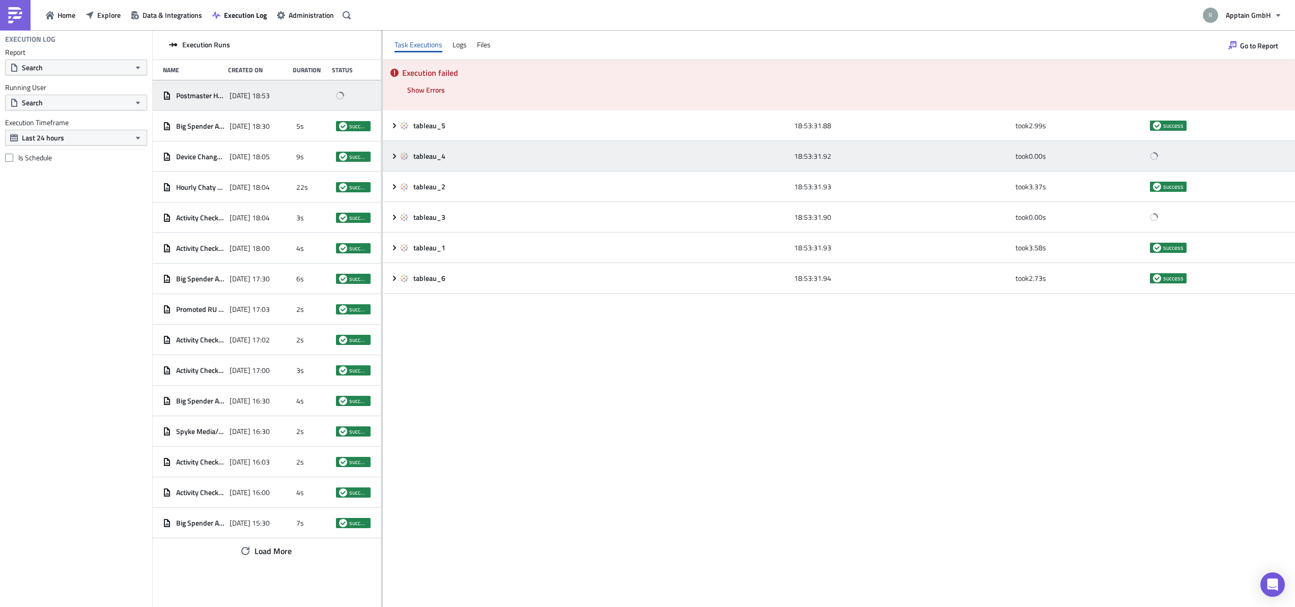
click at [398, 158] on span at bounding box center [395, 156] width 10 height 8
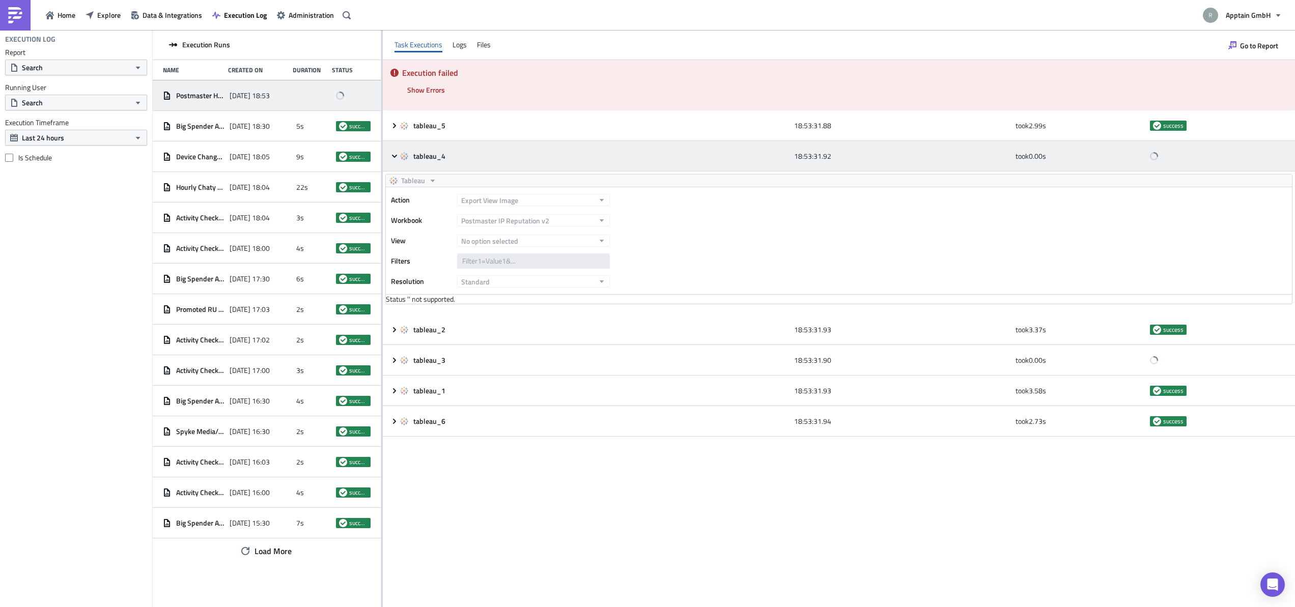
click at [398, 158] on span at bounding box center [395, 156] width 10 height 8
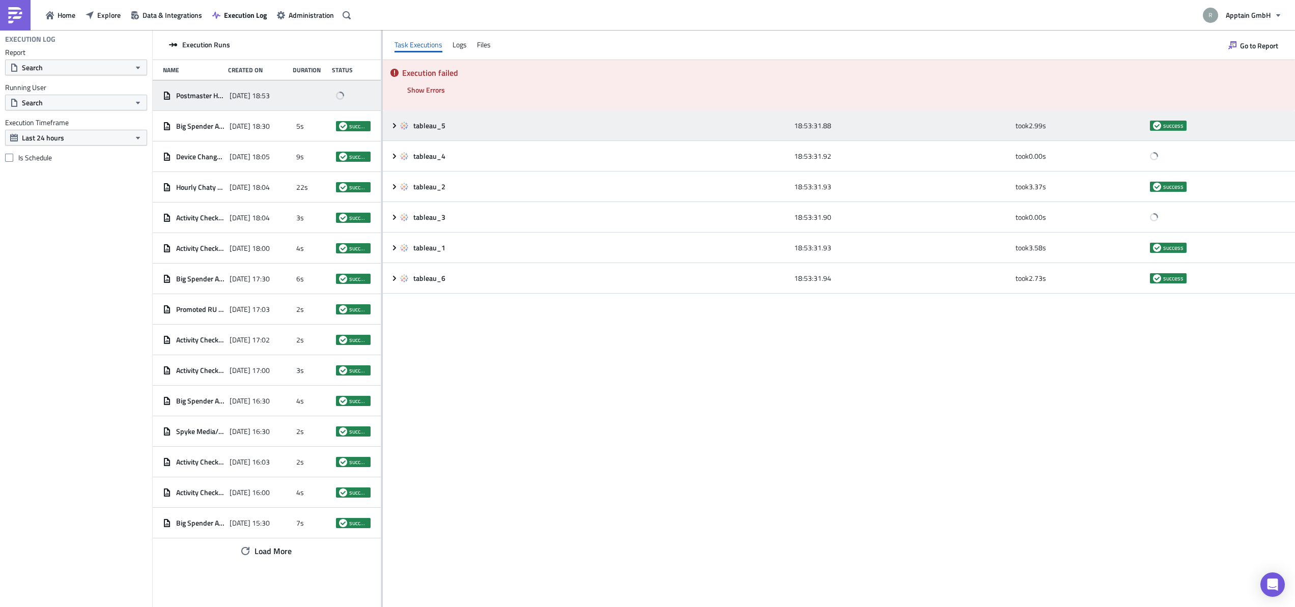
click at [398, 128] on span at bounding box center [395, 126] width 10 height 8
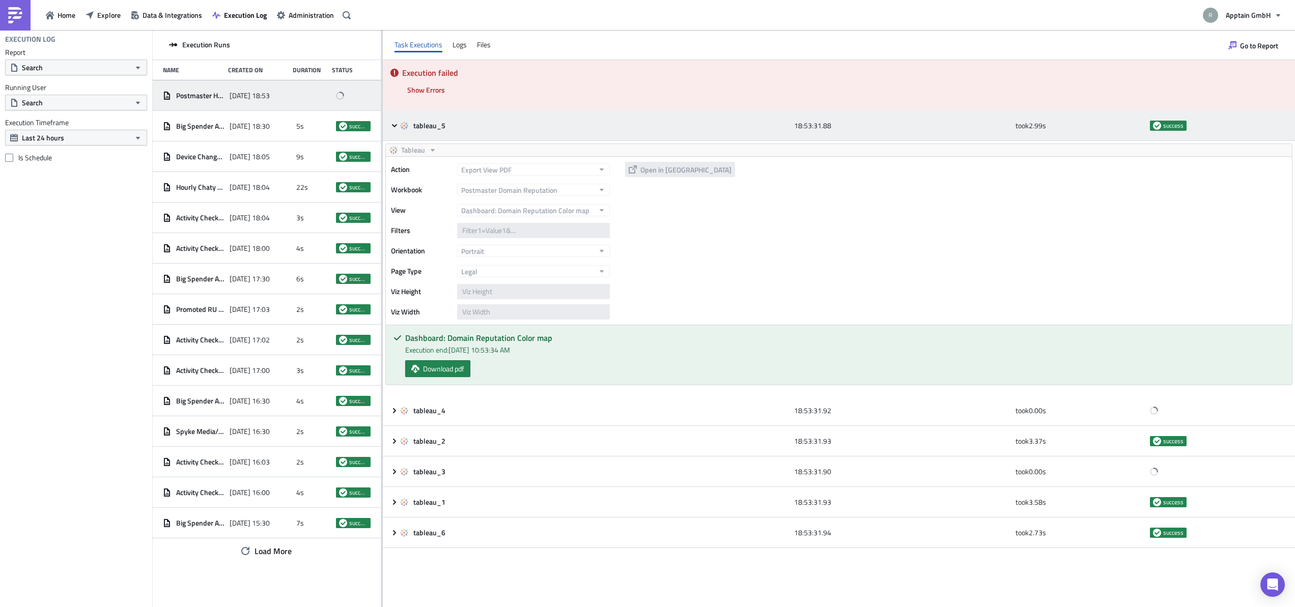
click at [398, 128] on span at bounding box center [395, 126] width 10 height 8
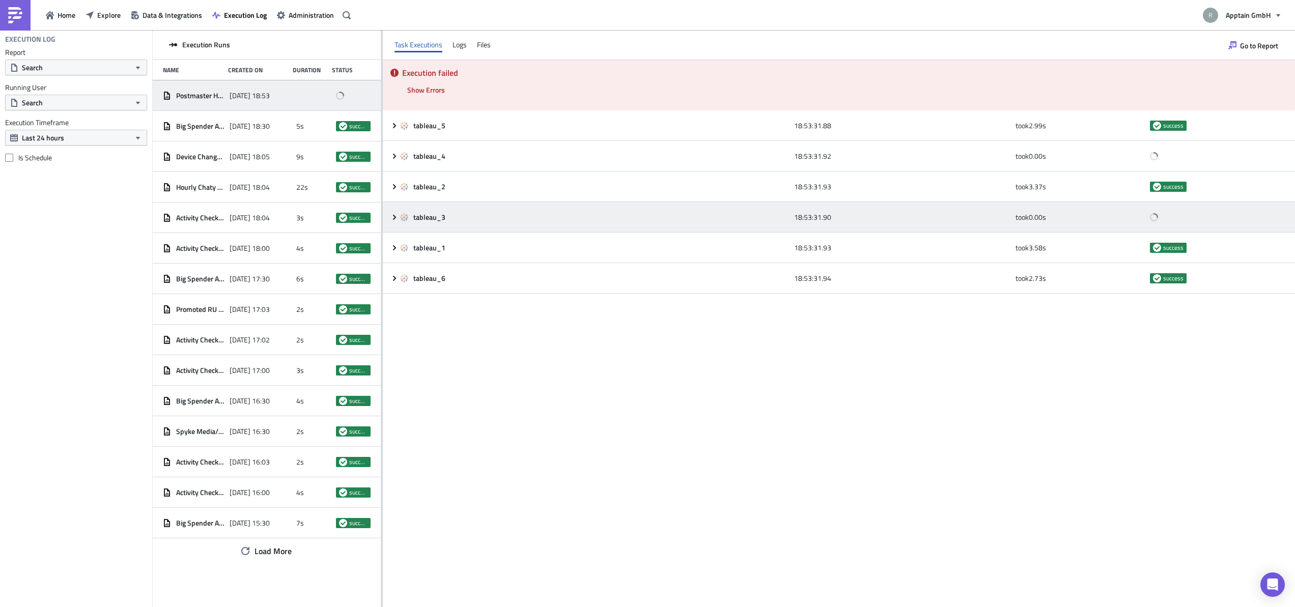
click at [391, 220] on icon at bounding box center [394, 217] width 8 height 8
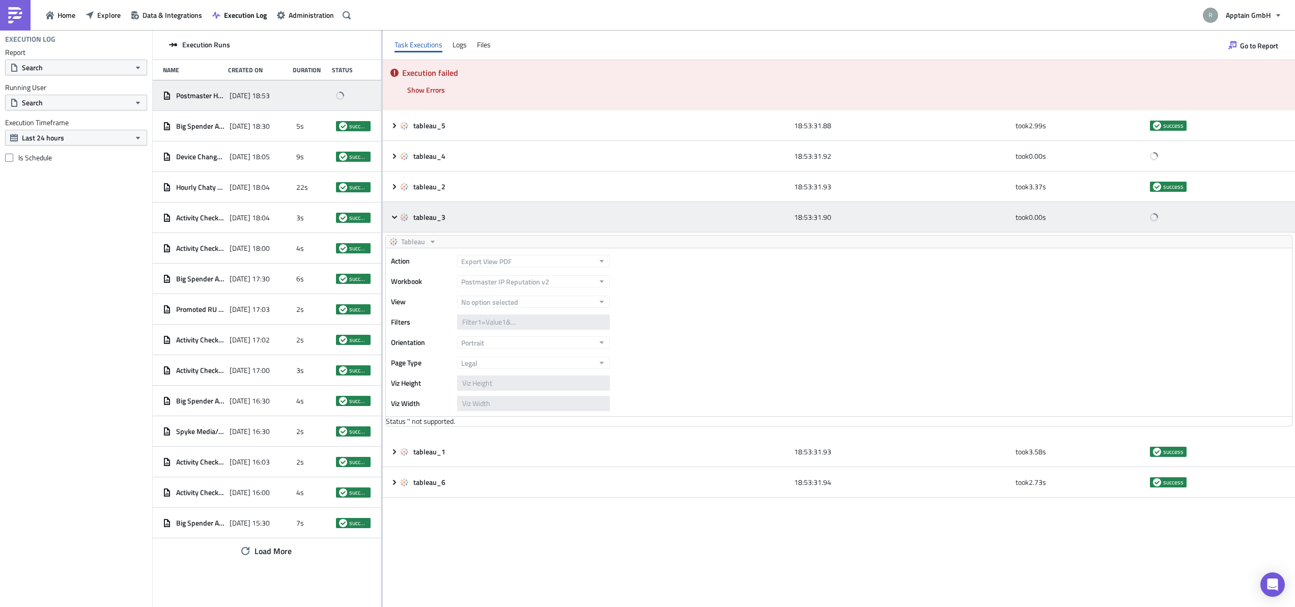
click at [391, 220] on icon at bounding box center [394, 217] width 8 height 8
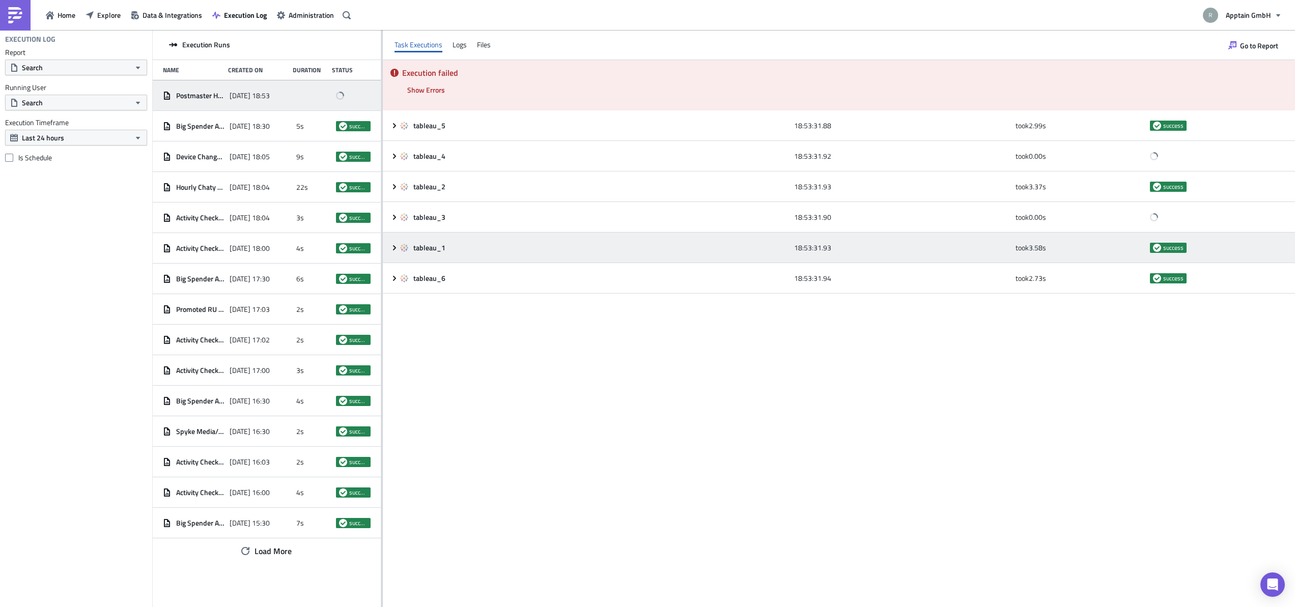
click at [390, 250] on icon at bounding box center [394, 248] width 8 height 8
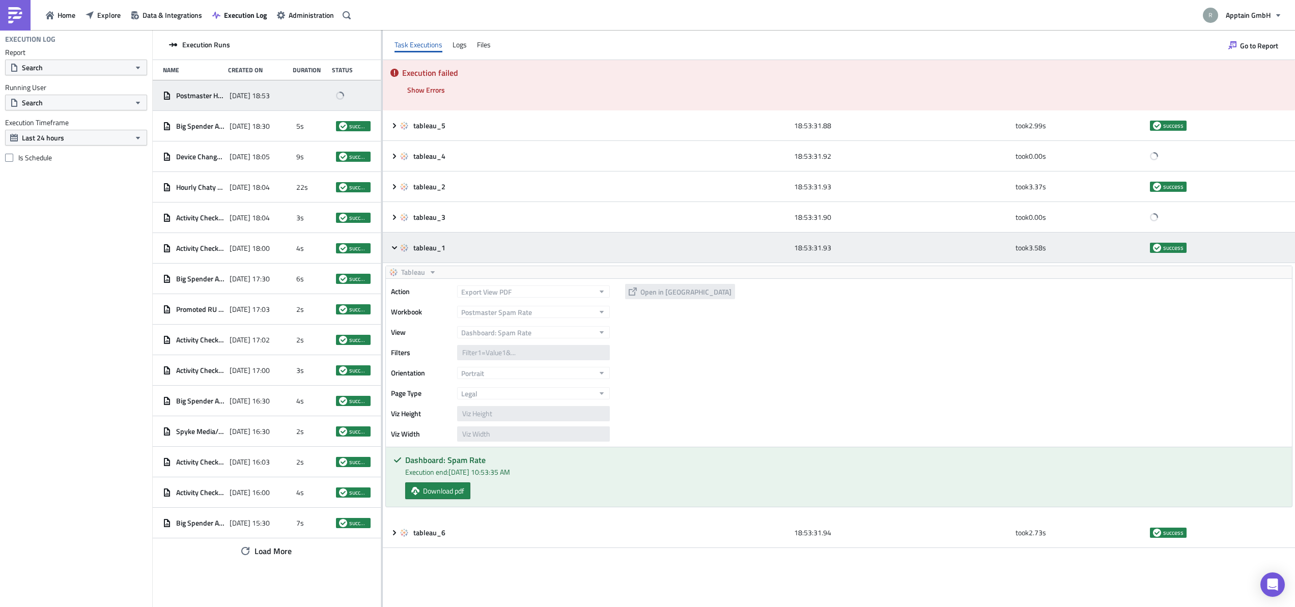
click at [397, 250] on icon at bounding box center [394, 248] width 8 height 8
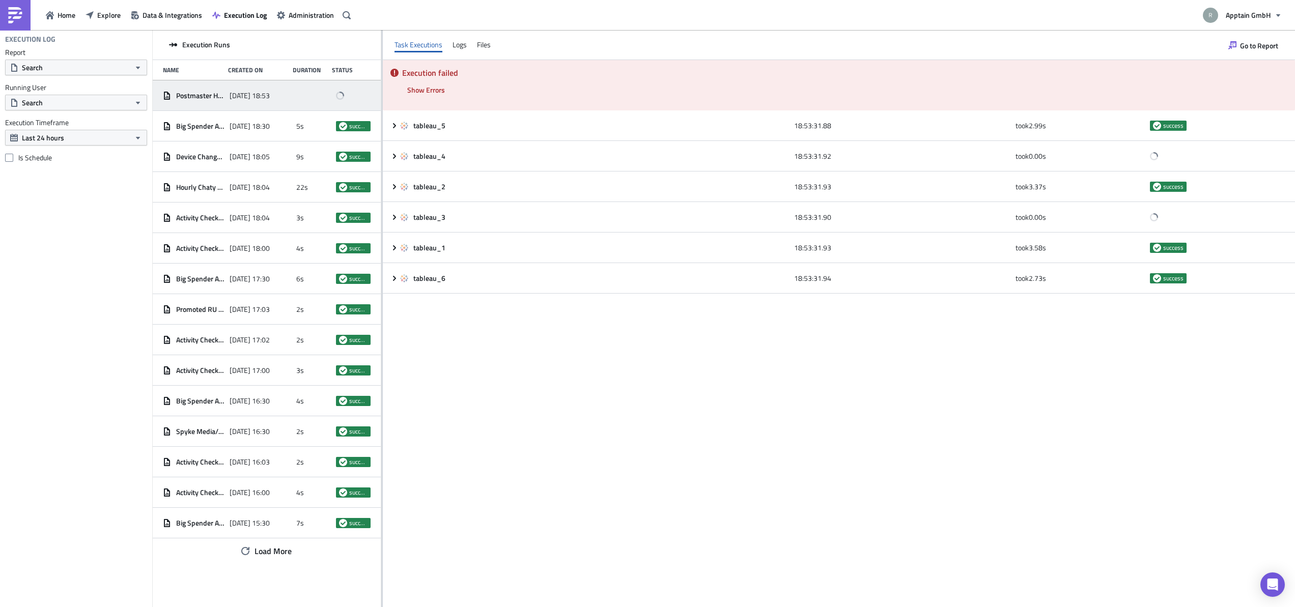
click at [511, 393] on div "Execution failed Show Errors tableau_5 18:53:31.88 took 2.99 s success tableau_…" at bounding box center [839, 333] width 912 height 547
click at [107, 19] on span "Explore" at bounding box center [108, 15] width 23 height 11
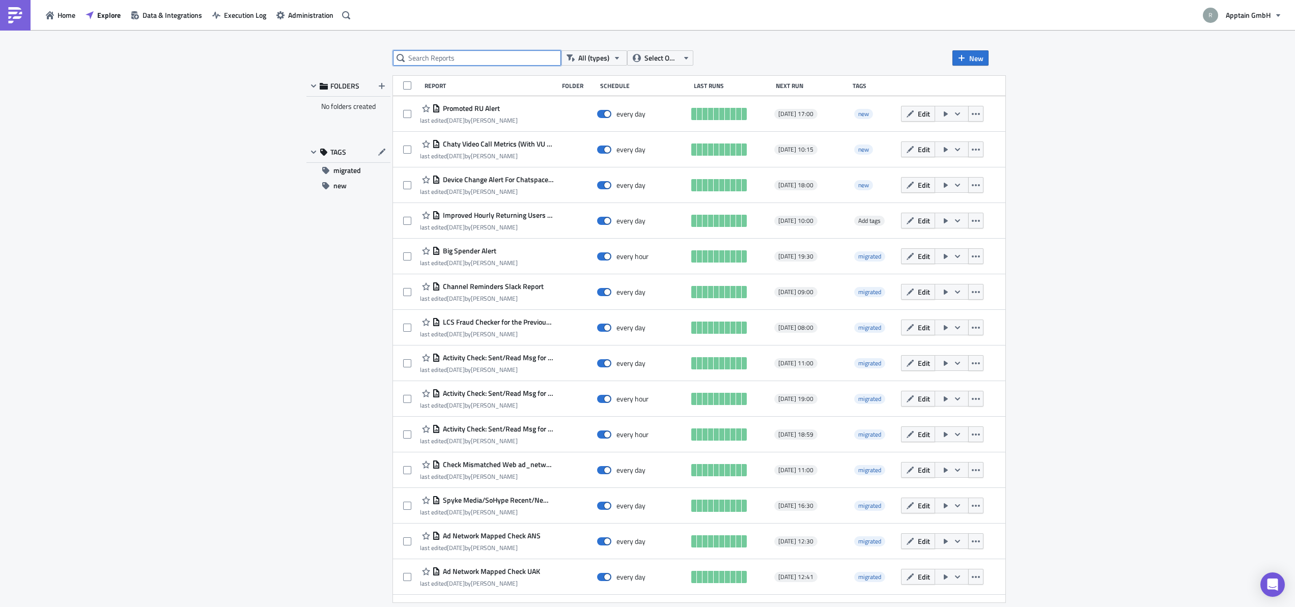
click at [474, 56] on input "text" at bounding box center [477, 57] width 168 height 15
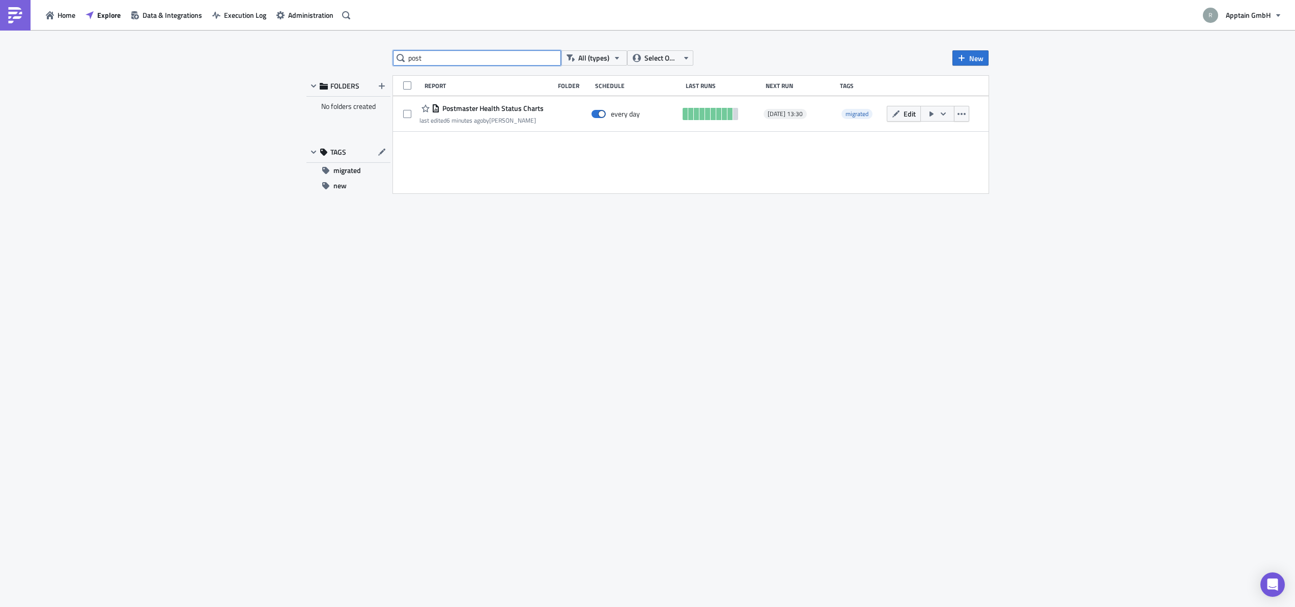
type input "post"
click at [760, 166] on div "Report Folder Schedule Last Runs Next Run Tags Postmaster Health Status Charts …" at bounding box center [690, 135] width 595 height 118
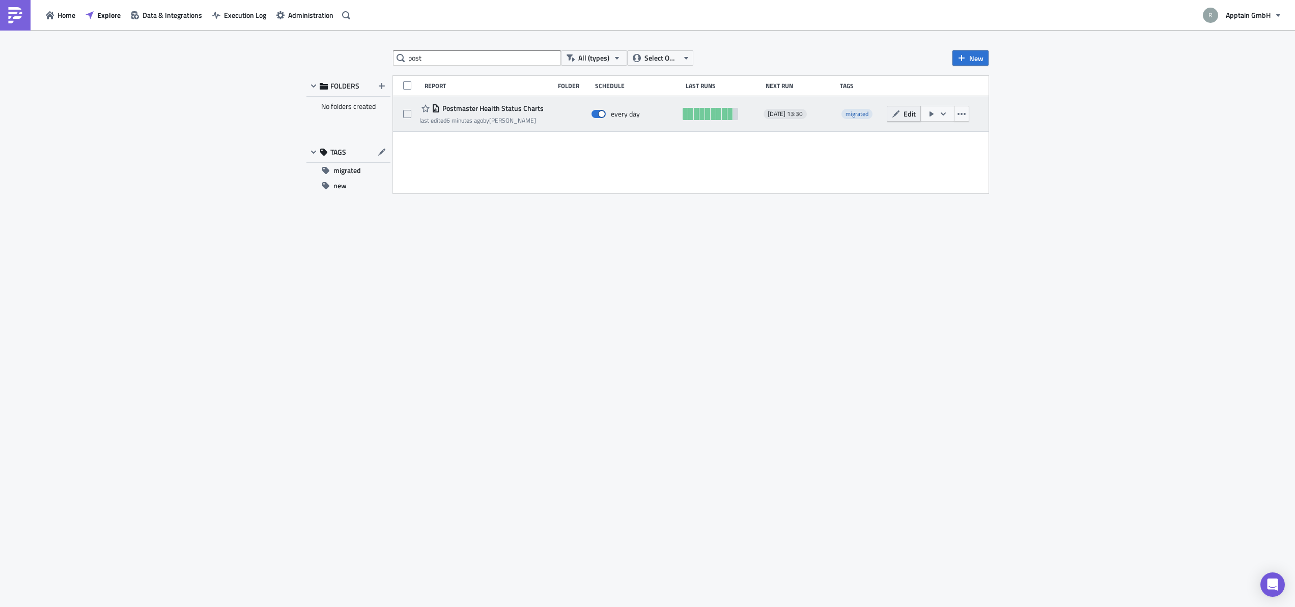
click at [903, 113] on span "Edit" at bounding box center [909, 113] width 12 height 11
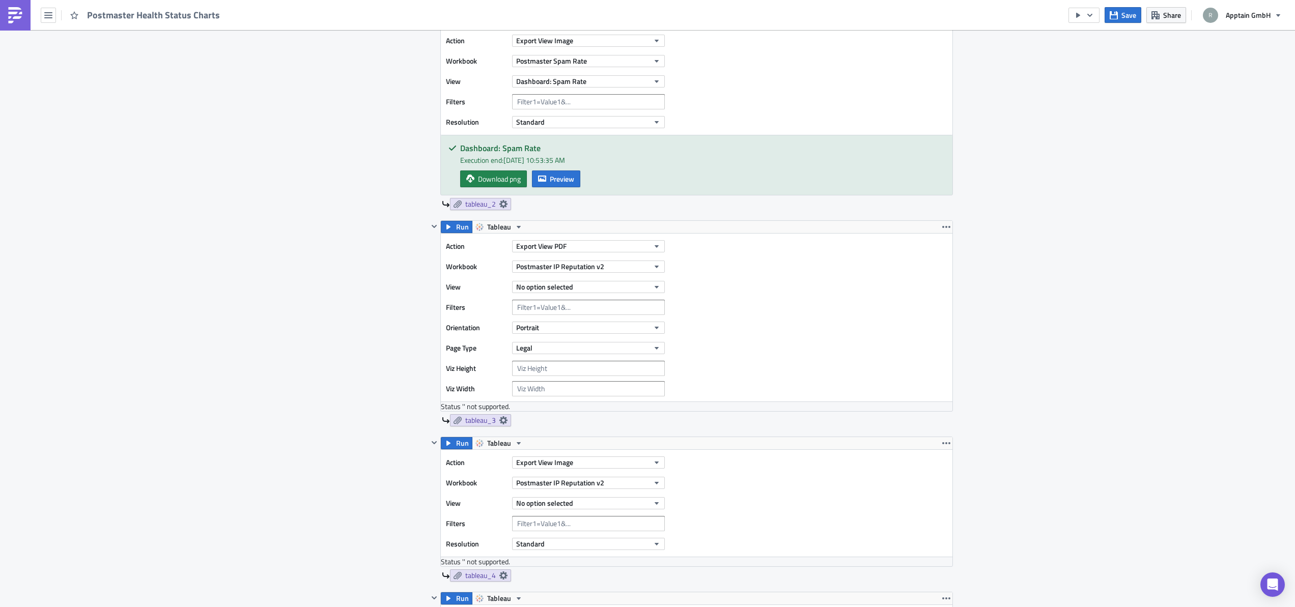
scroll to position [614, 0]
click at [581, 285] on button "No option selected" at bounding box center [588, 285] width 153 height 12
click at [562, 334] on div "Dashboard: IP Reputation Bar chart" at bounding box center [566, 334] width 105 height 10
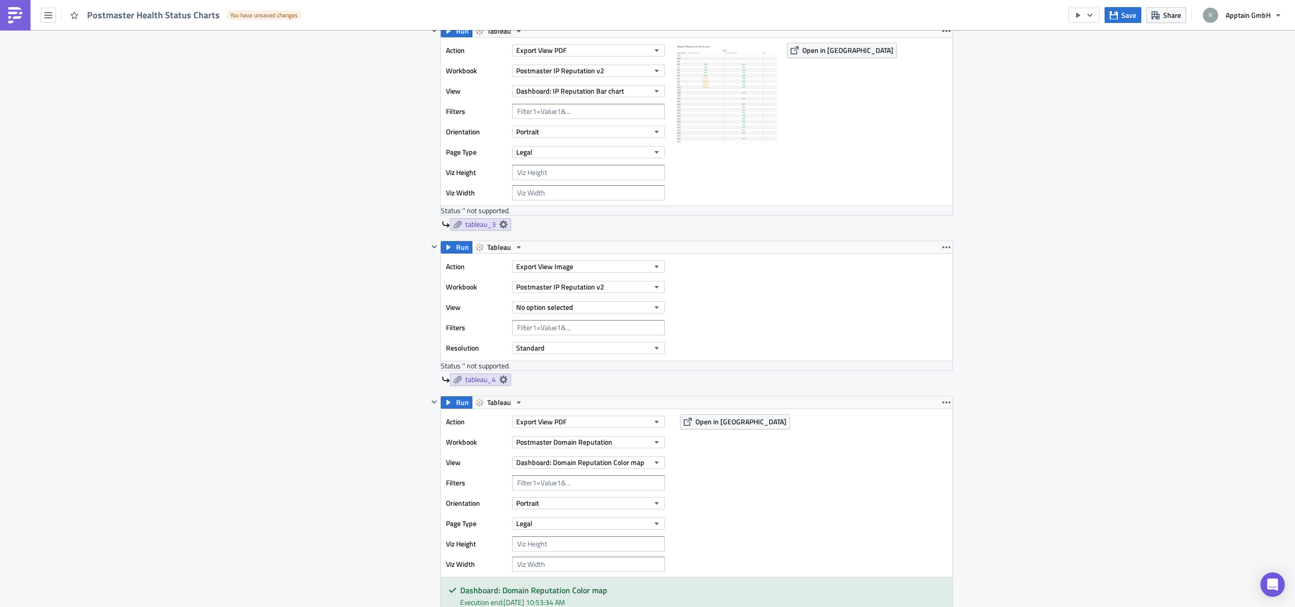
scroll to position [807, 0]
click at [499, 225] on icon at bounding box center [503, 225] width 8 height 8
click at [573, 230] on div "tableau_3" at bounding box center [697, 225] width 511 height 12
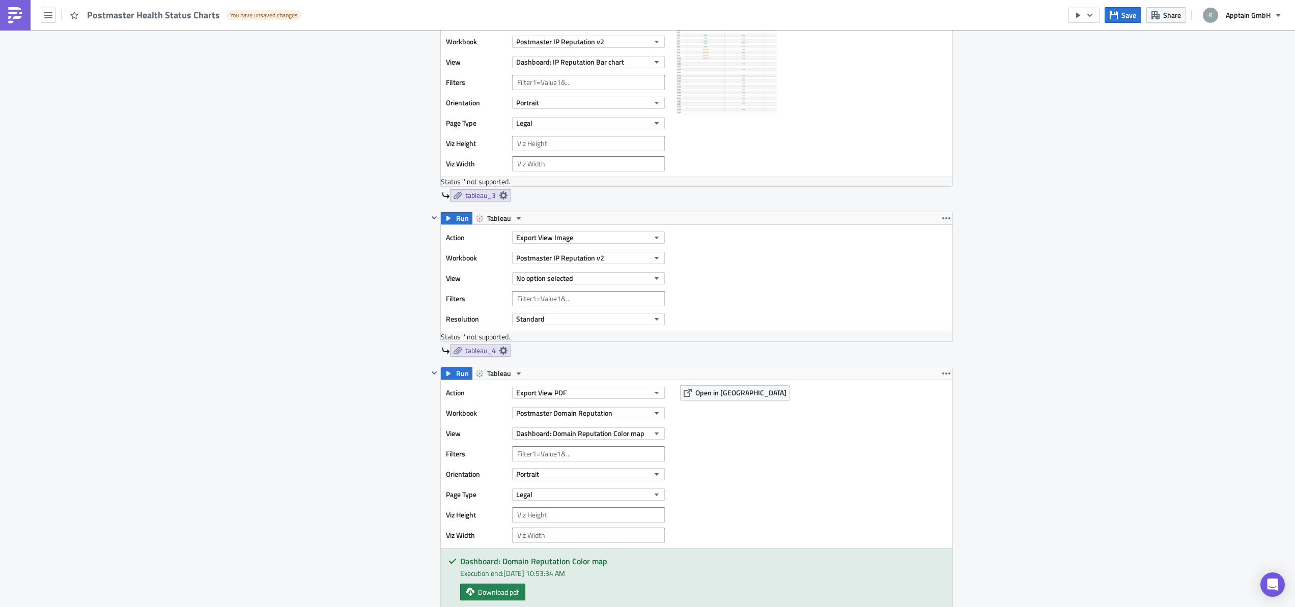
scroll to position [839, 0]
click at [550, 275] on span "No option selected" at bounding box center [544, 275] width 57 height 11
click at [547, 327] on div "Dashboard: IP Reputation Bar chart" at bounding box center [566, 325] width 105 height 10
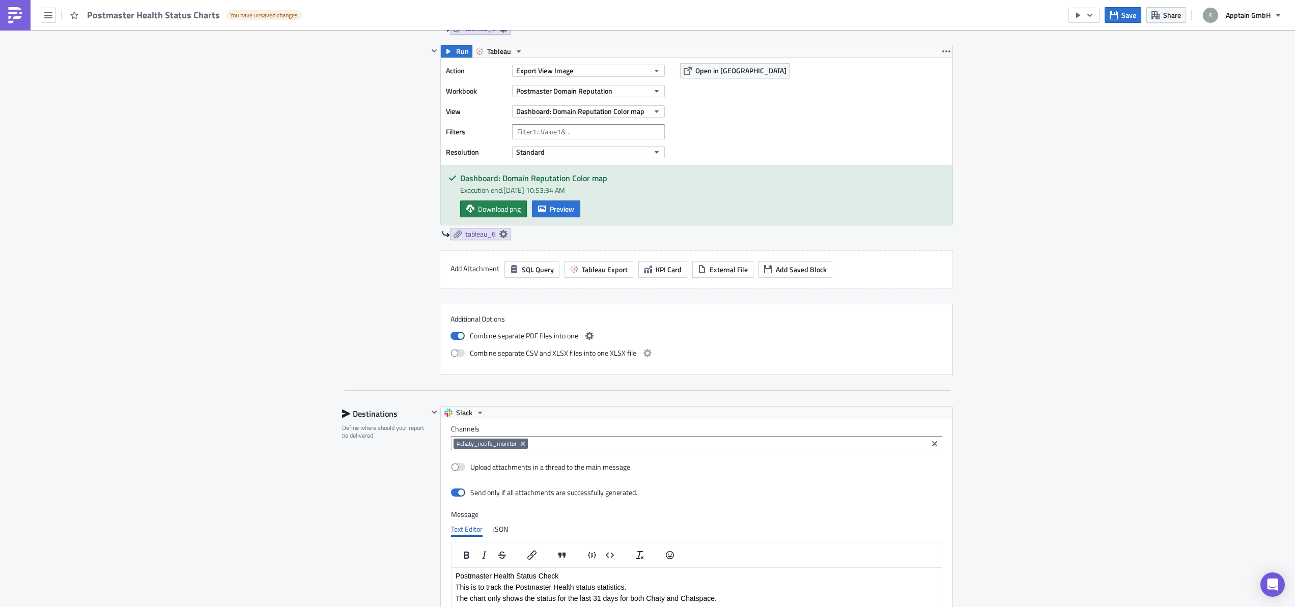
scroll to position [1434, 0]
click at [1130, 15] on span "Save" at bounding box center [1128, 15] width 15 height 11
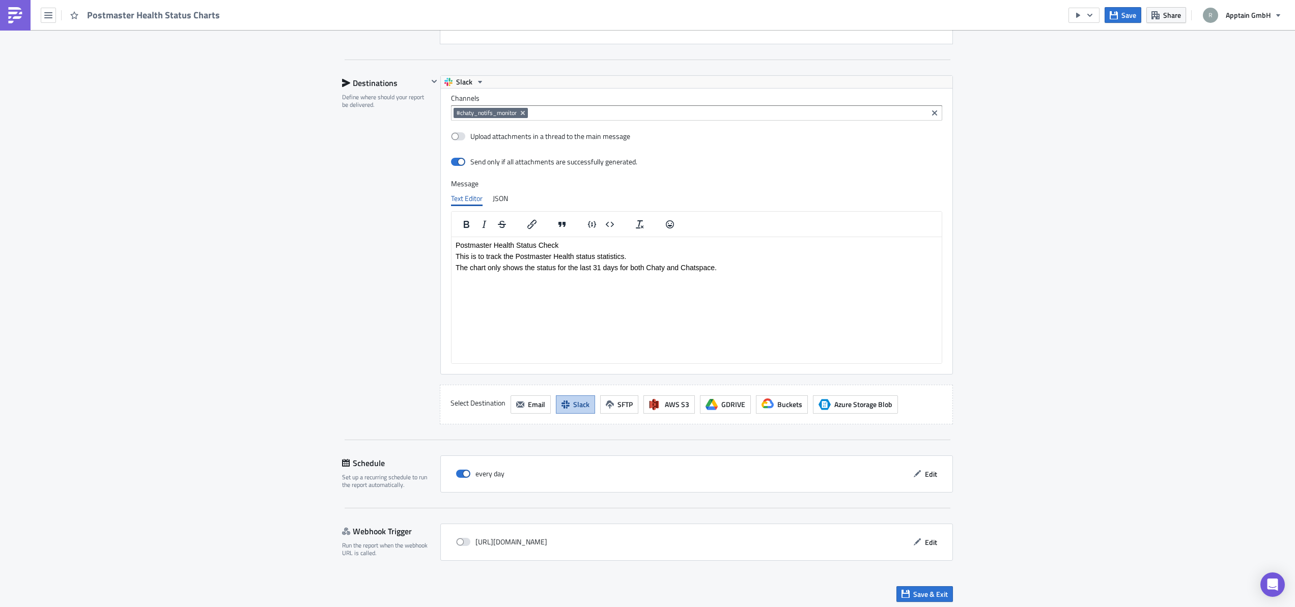
scroll to position [1767, 0]
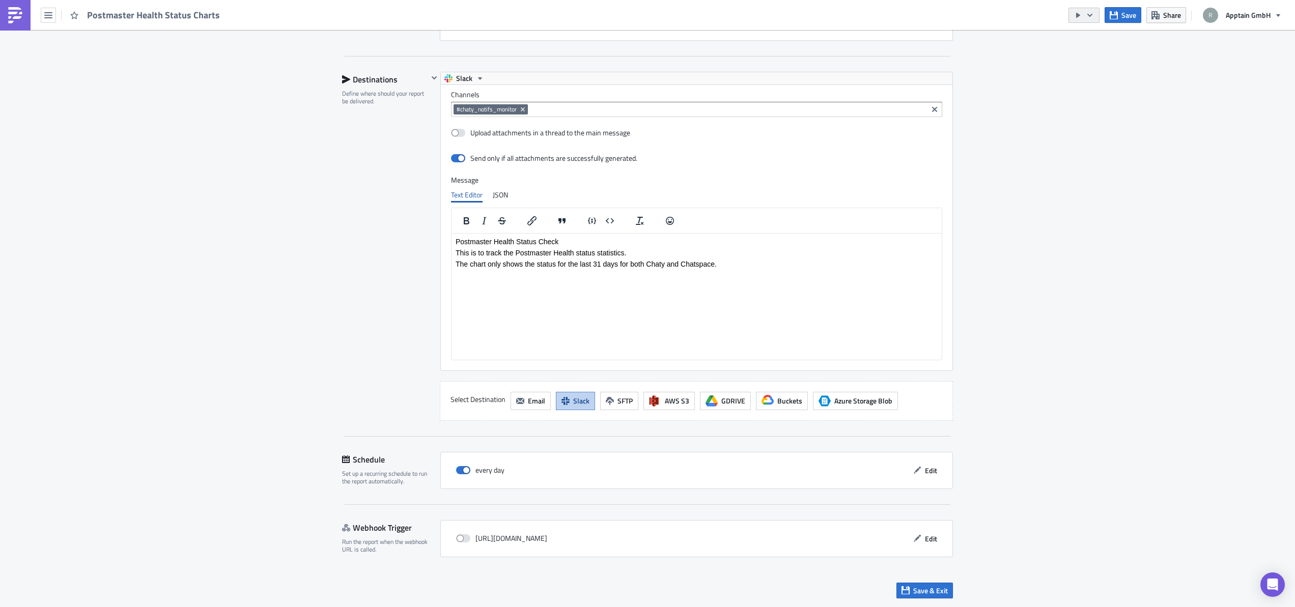
click at [1082, 19] on button "button" at bounding box center [1083, 15] width 31 height 15
click at [1088, 39] on div "Send Just to Me" at bounding box center [1114, 41] width 79 height 10
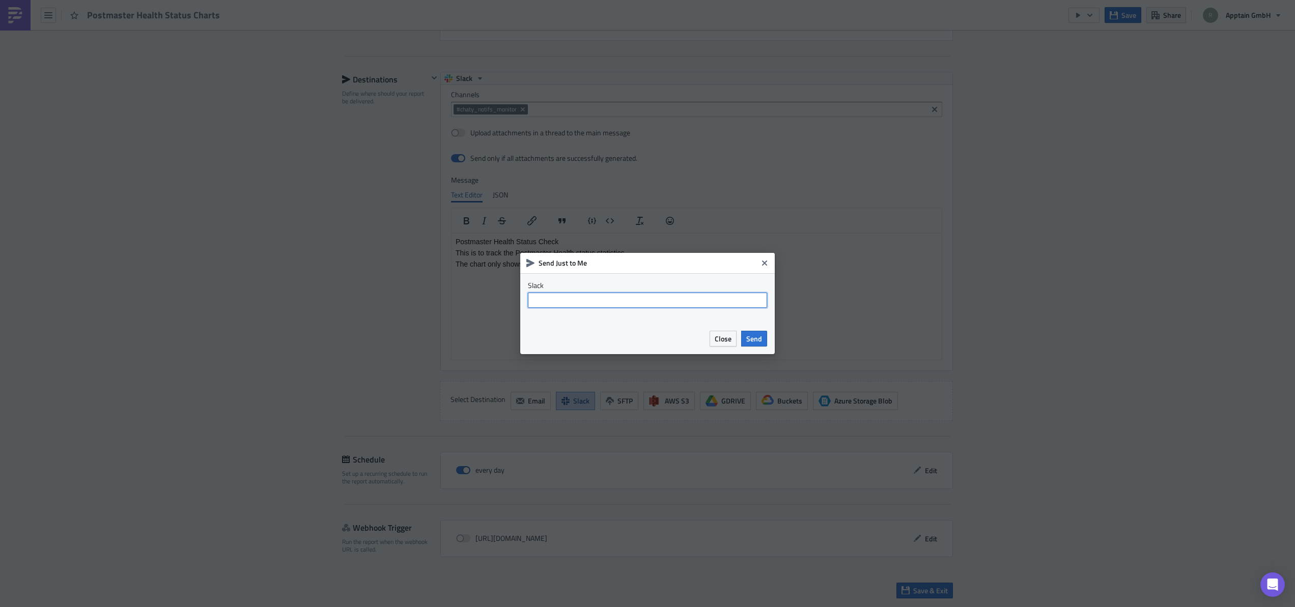
click at [640, 299] on input "text" at bounding box center [647, 300] width 239 height 15
type input "#bi-test"
click at [755, 342] on span "Send" at bounding box center [754, 338] width 16 height 11
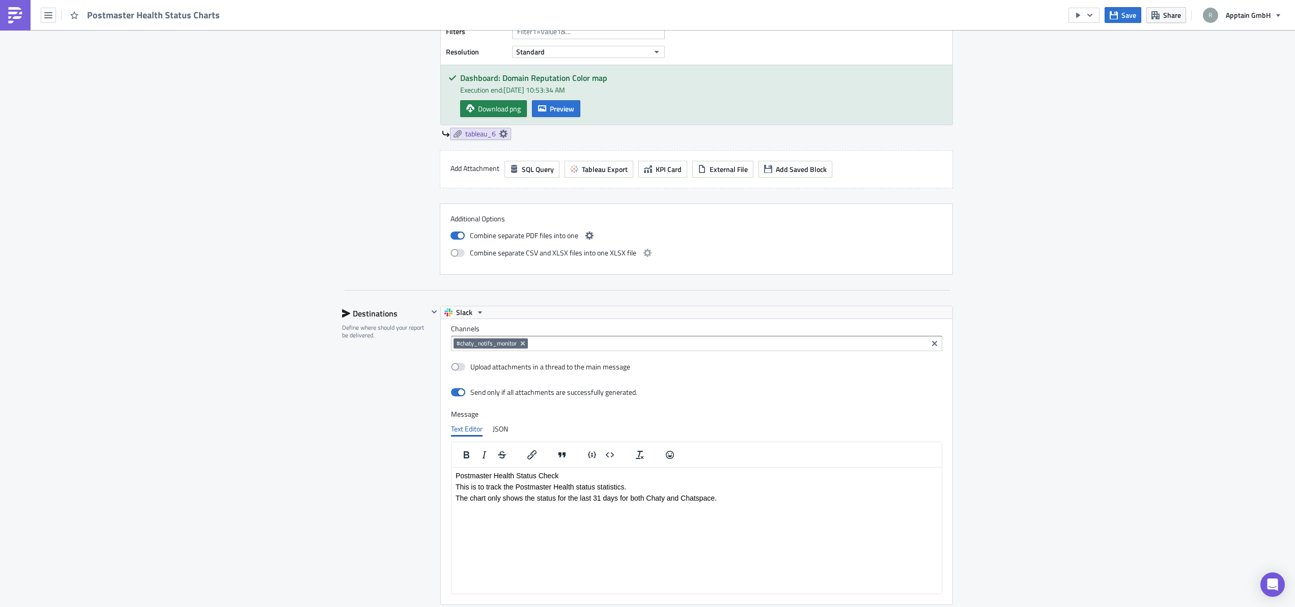
scroll to position [1845, 0]
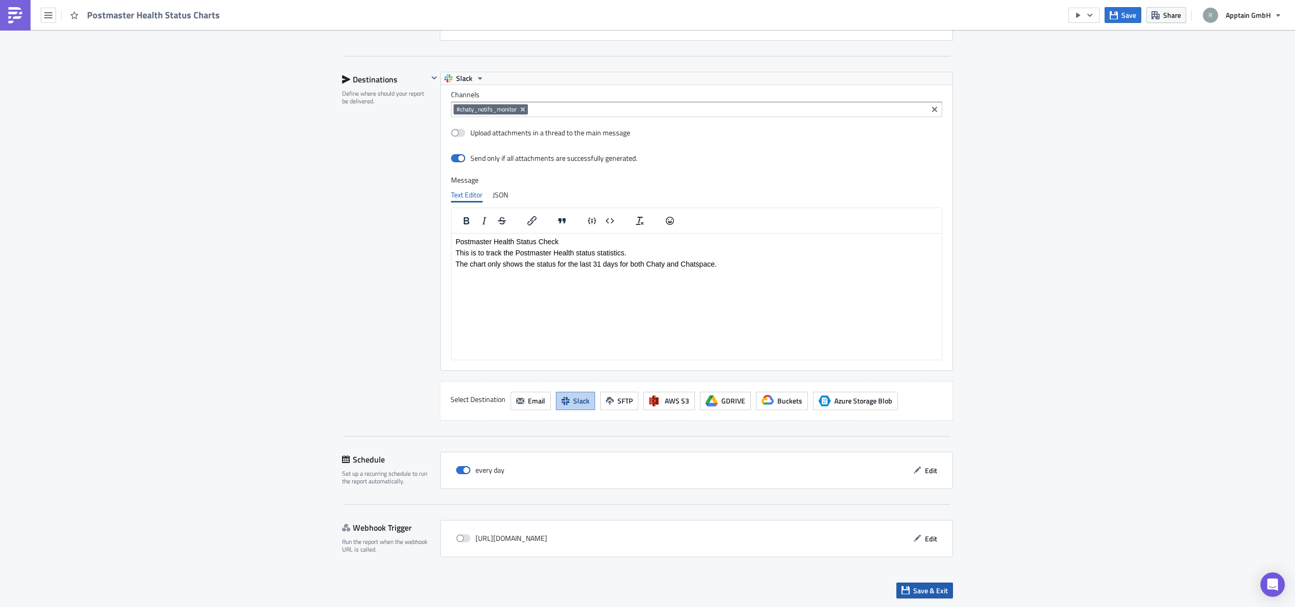
click at [904, 593] on icon "button" at bounding box center [905, 590] width 8 height 8
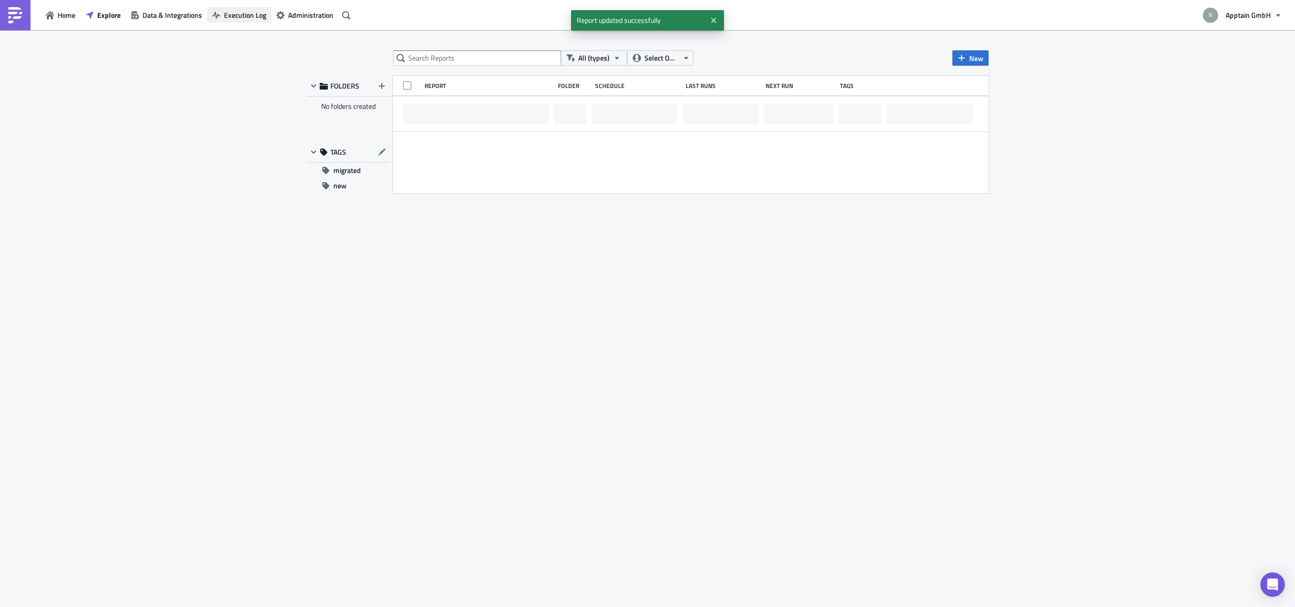
click at [237, 13] on span "Execution Log" at bounding box center [245, 15] width 42 height 11
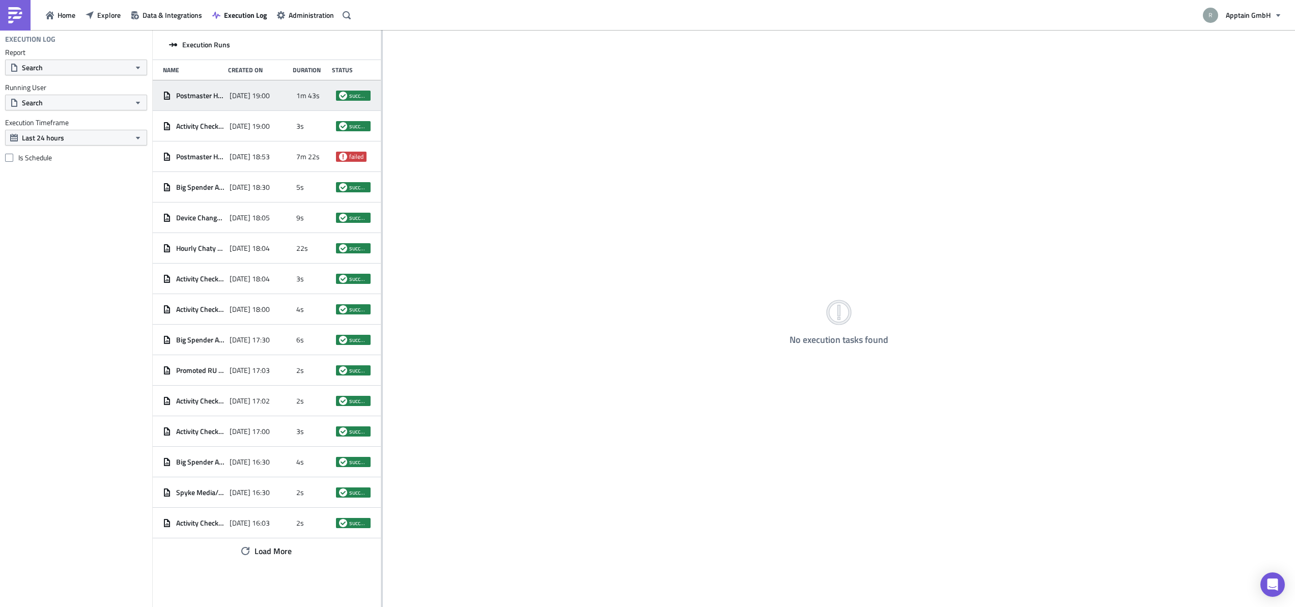
click at [255, 97] on span "[DATE] 19:00" at bounding box center [249, 95] width 40 height 9
